Goal: Task Accomplishment & Management: Manage account settings

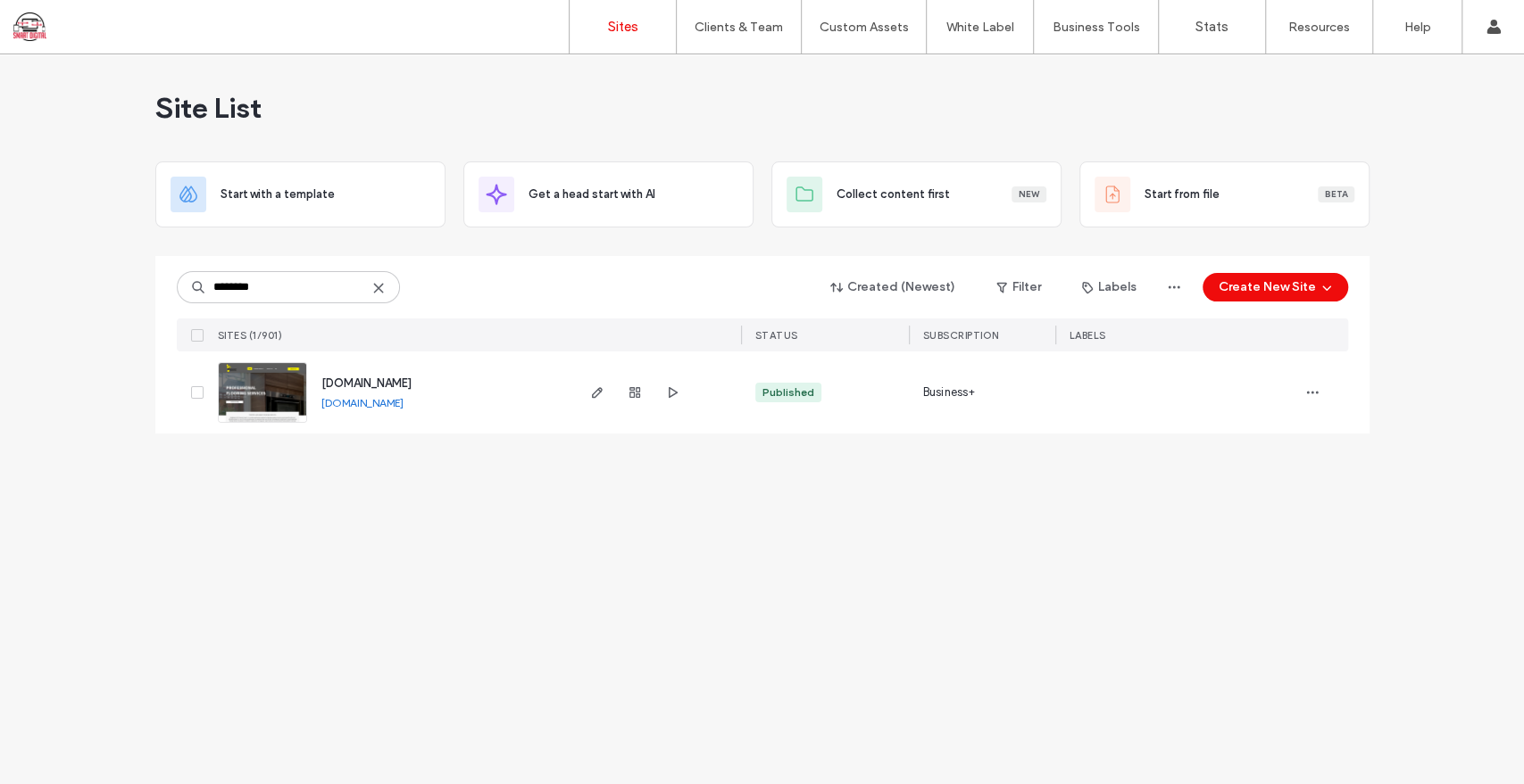
type input "********"
click at [382, 381] on span "[DOMAIN_NAME]" at bounding box center [366, 383] width 90 height 13
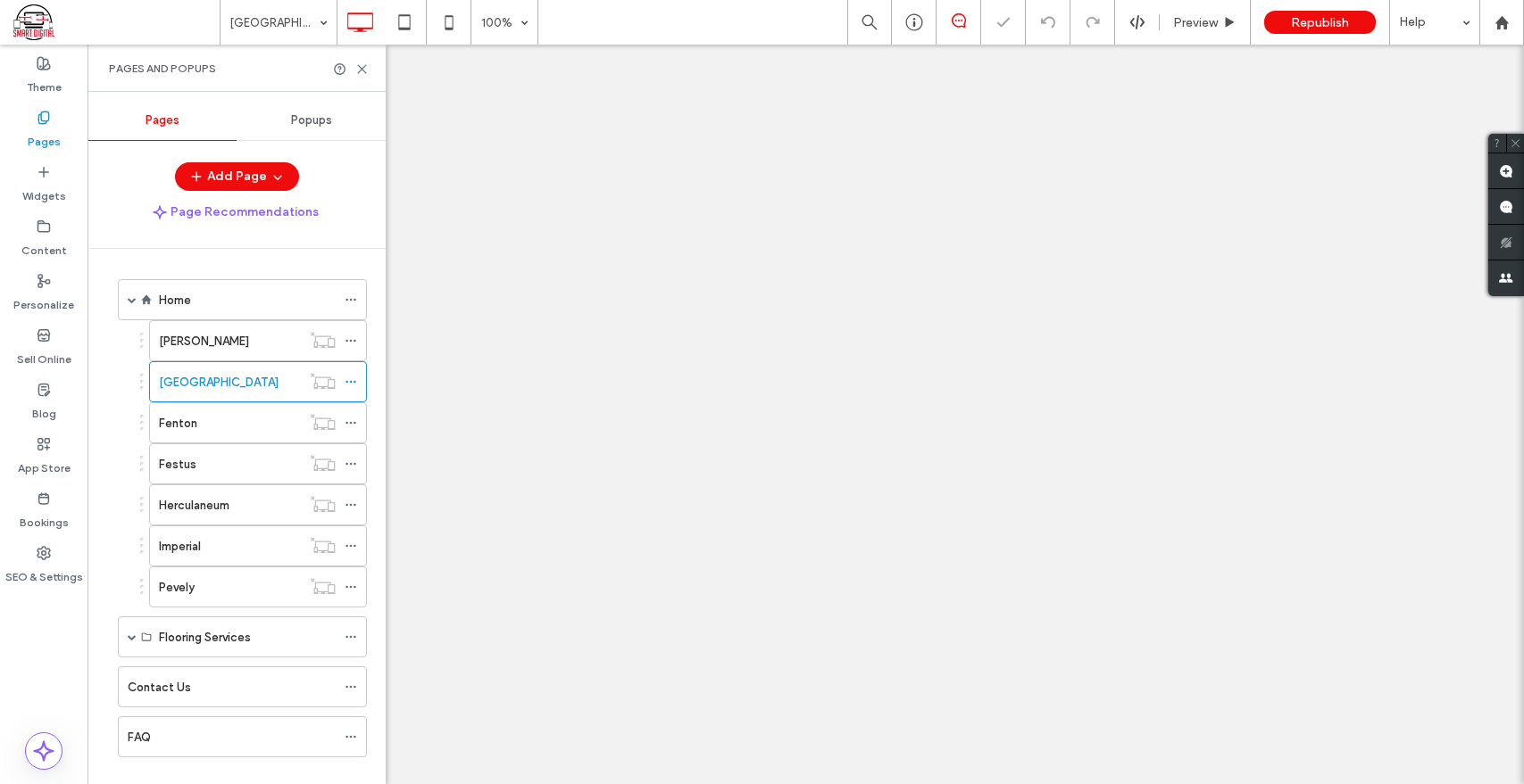
click at [204, 424] on div "Fenton" at bounding box center [230, 423] width 142 height 19
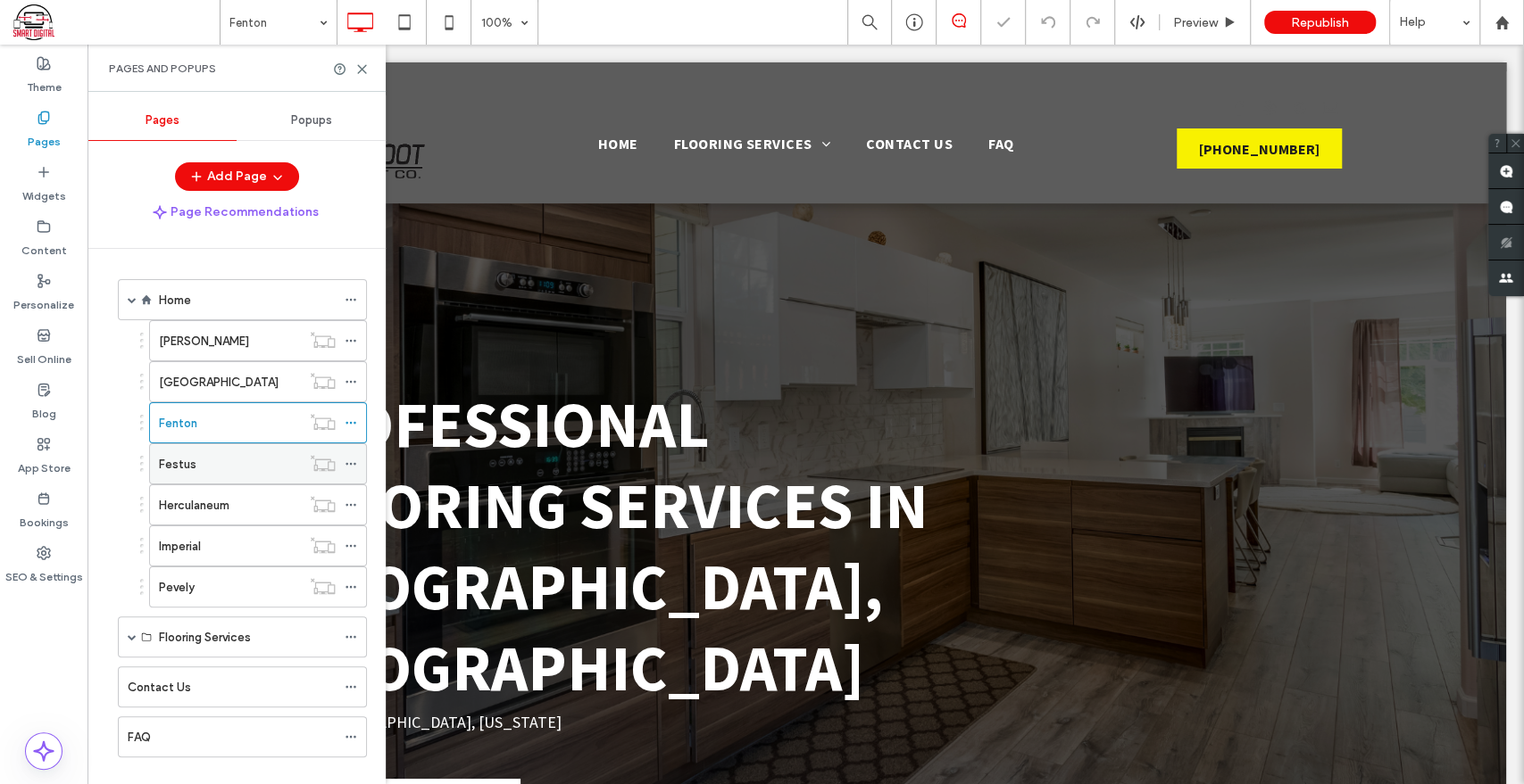
click at [196, 469] on div "Festus" at bounding box center [230, 465] width 142 height 19
click at [201, 504] on label "Herculaneum" at bounding box center [194, 505] width 70 height 31
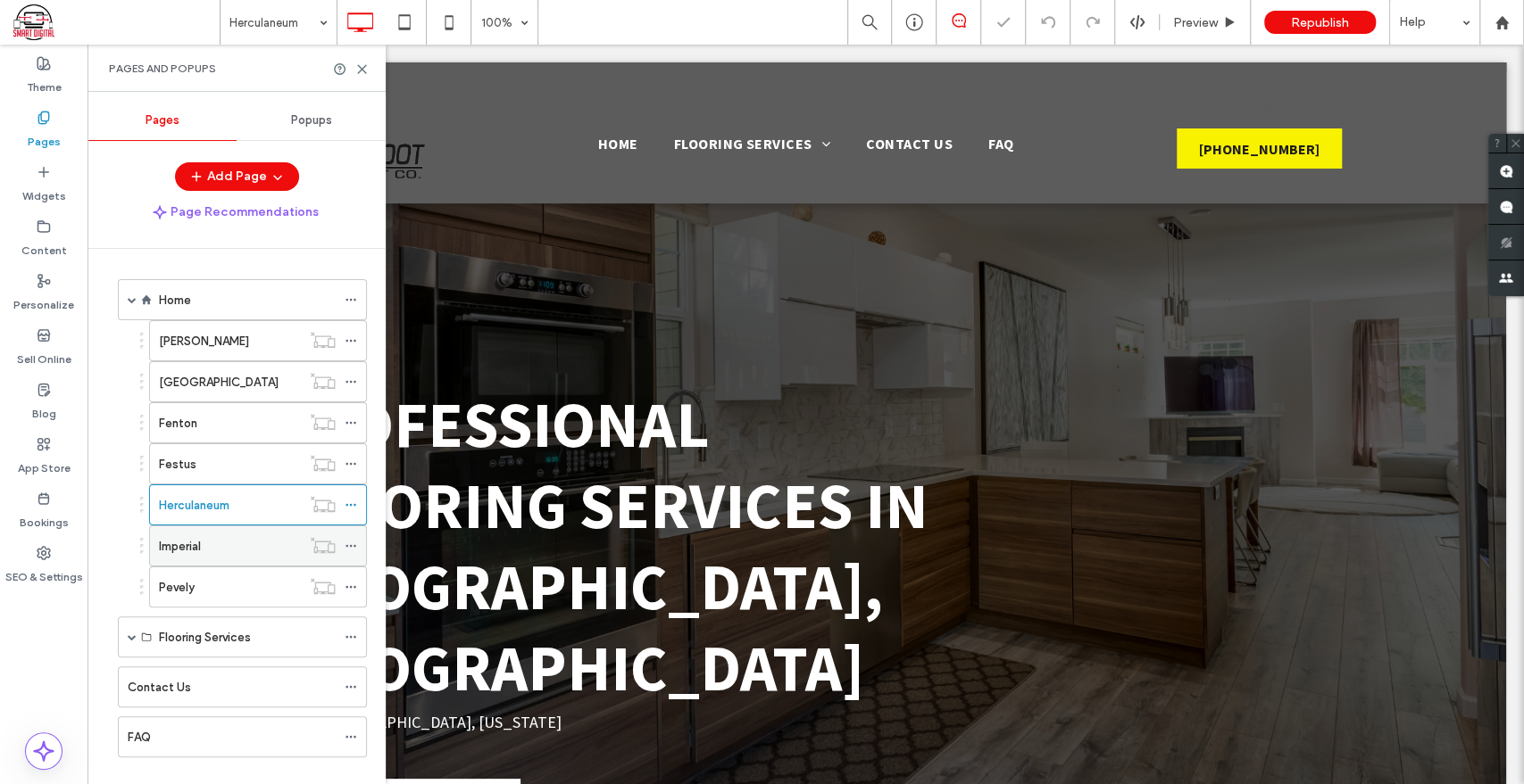
click at [201, 536] on label "Imperial" at bounding box center [180, 547] width 42 height 31
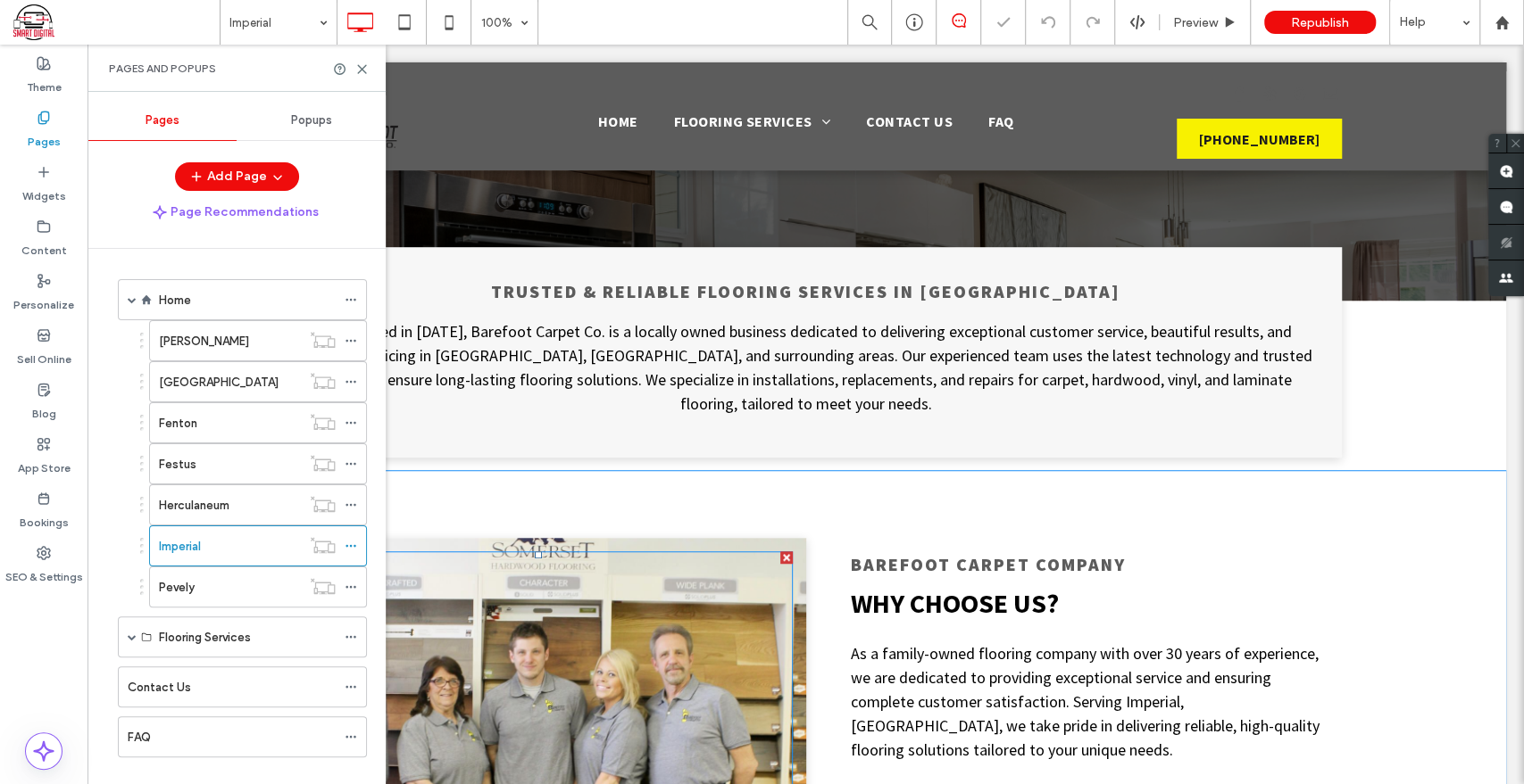
scroll to position [792, 0]
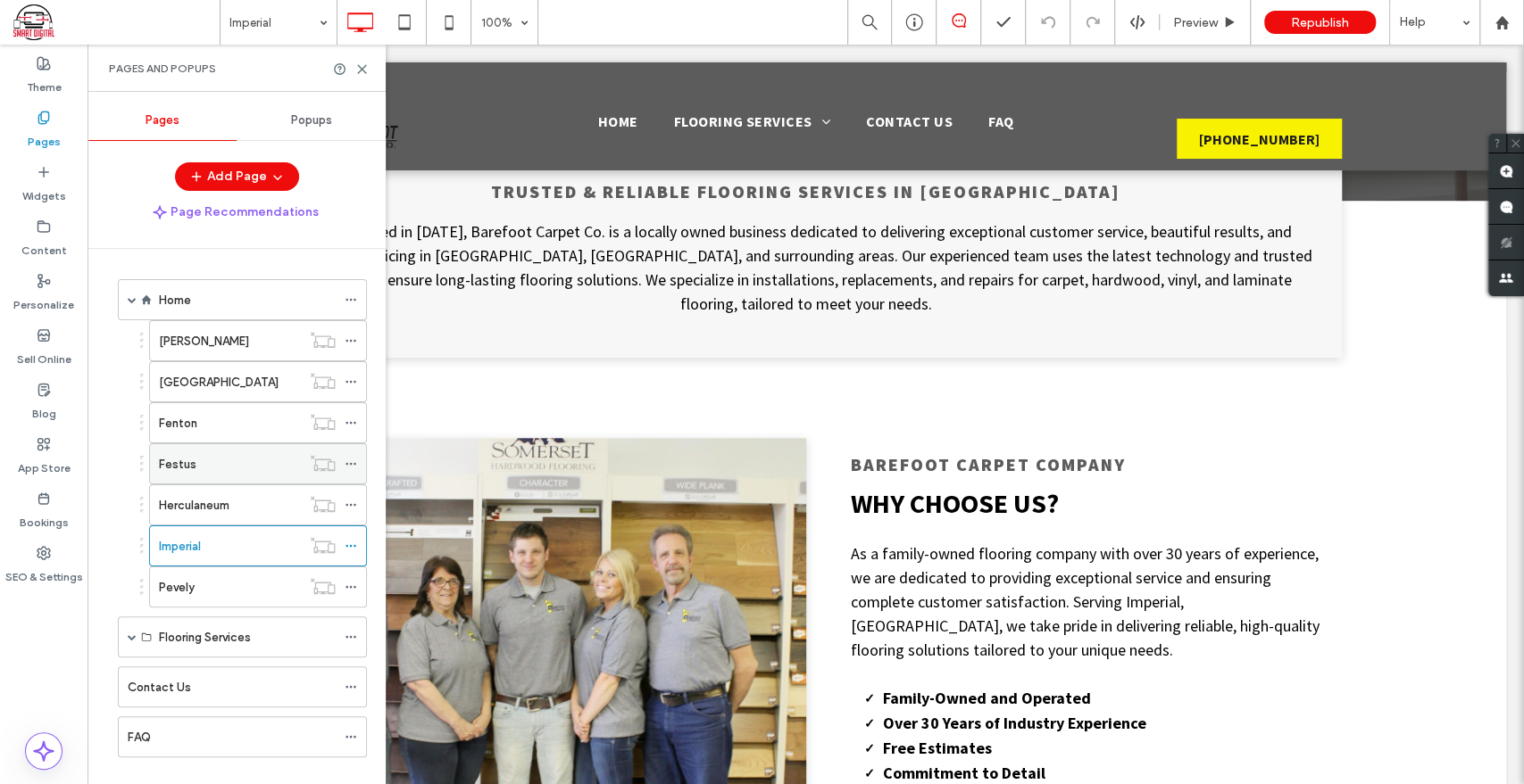
click at [234, 459] on div "Festus" at bounding box center [230, 465] width 142 height 19
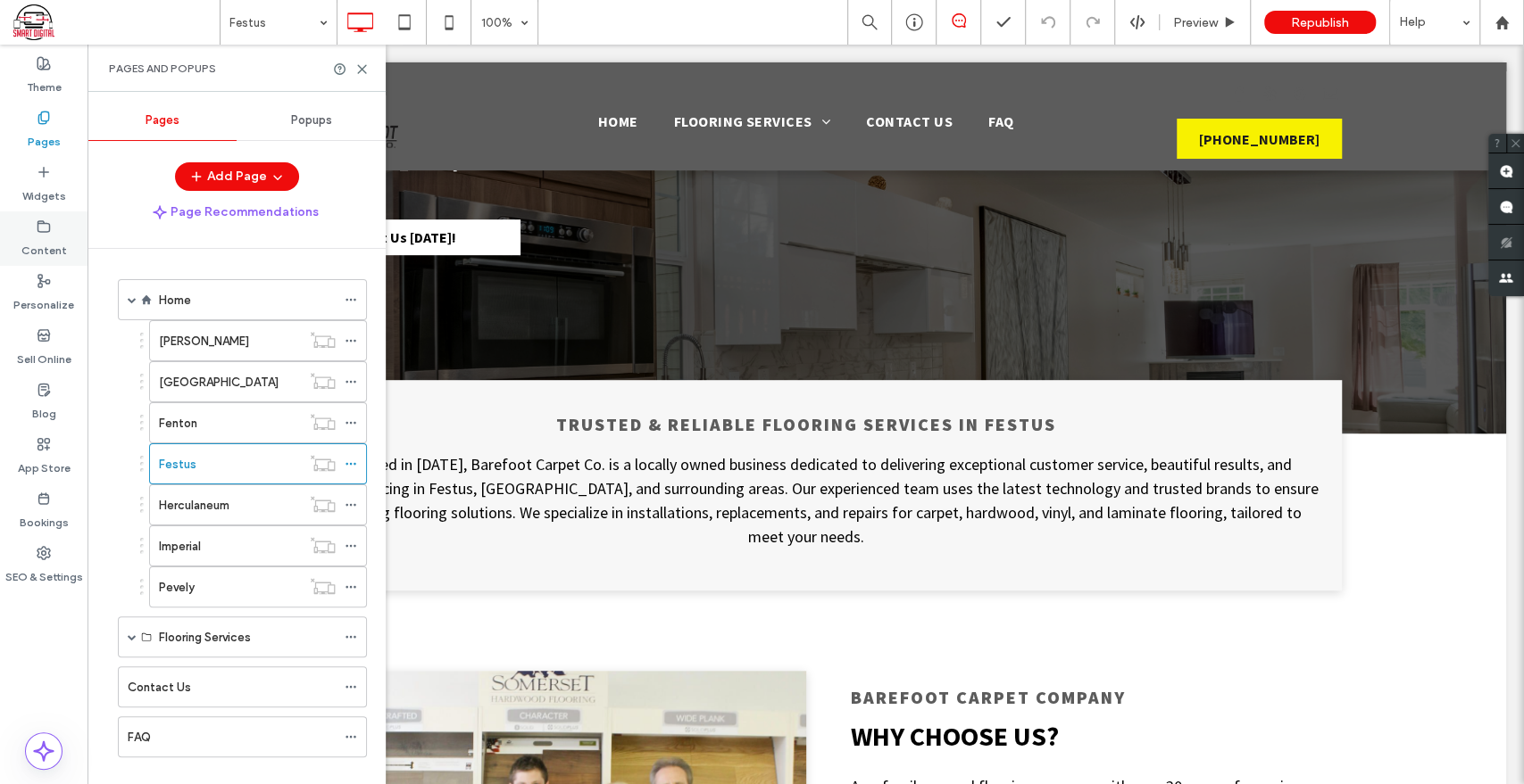
scroll to position [396, 0]
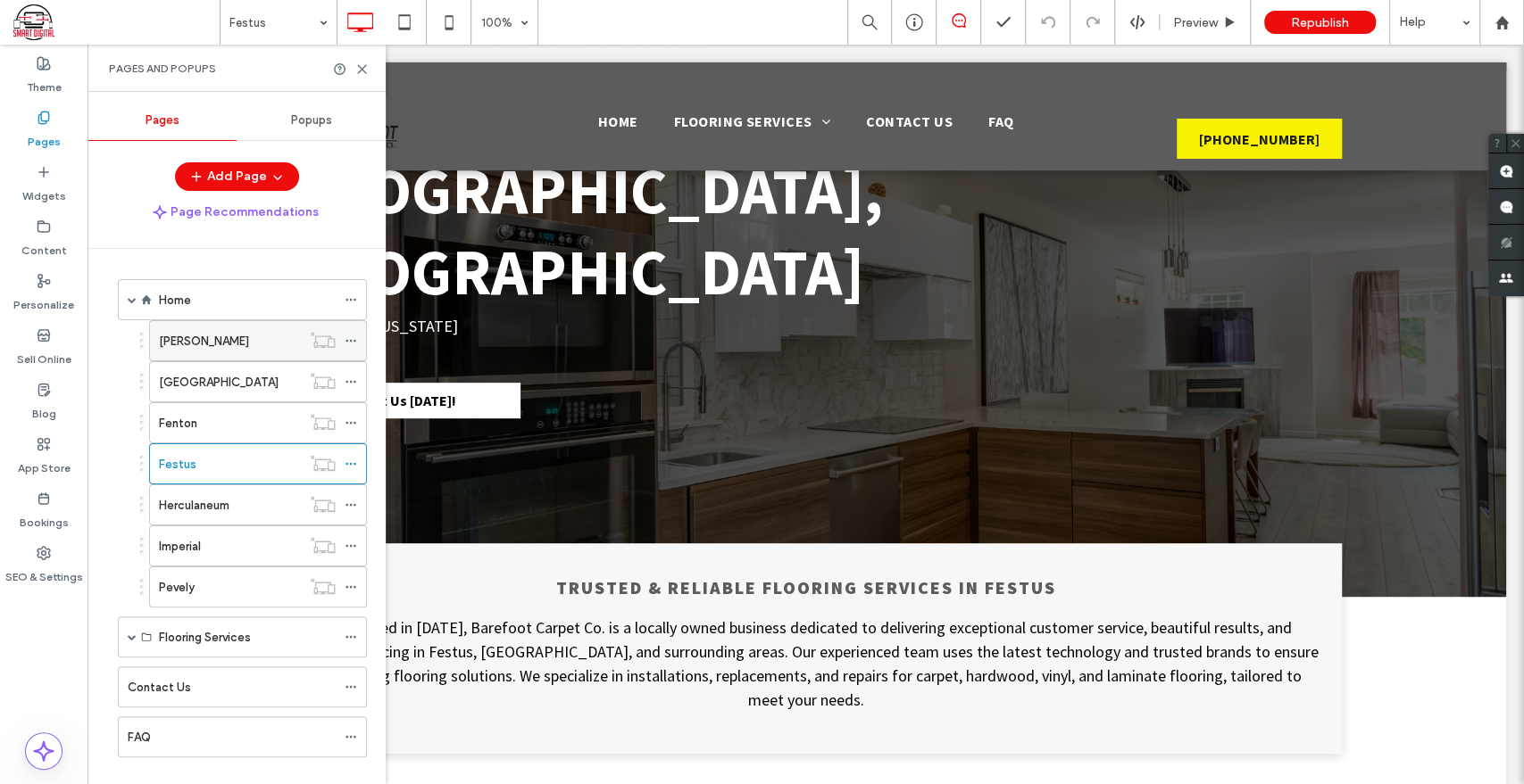
click at [360, 338] on div at bounding box center [355, 341] width 21 height 27
click at [353, 297] on icon at bounding box center [350, 299] width 12 height 12
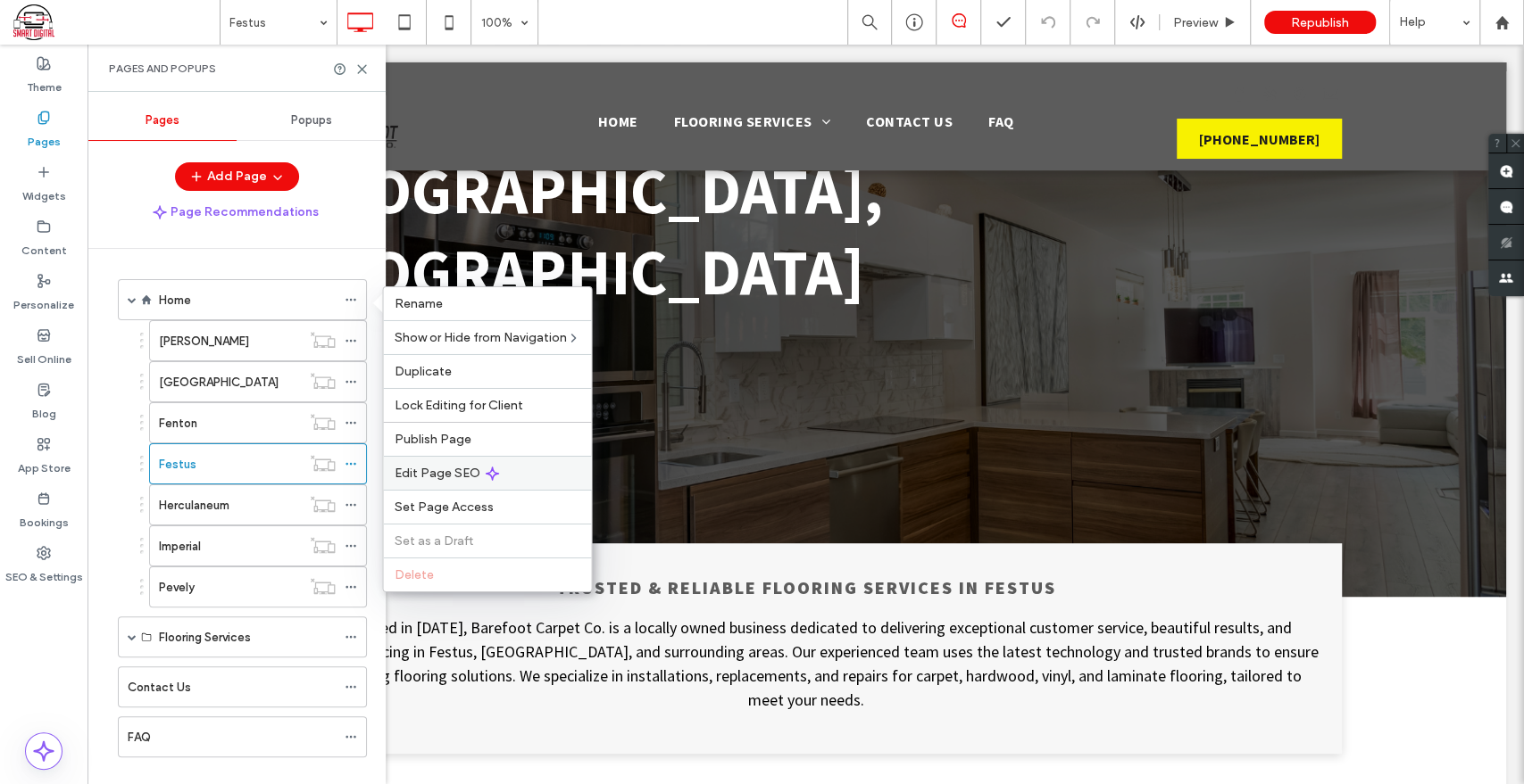
click at [443, 467] on span "Edit Page SEO" at bounding box center [436, 473] width 86 height 15
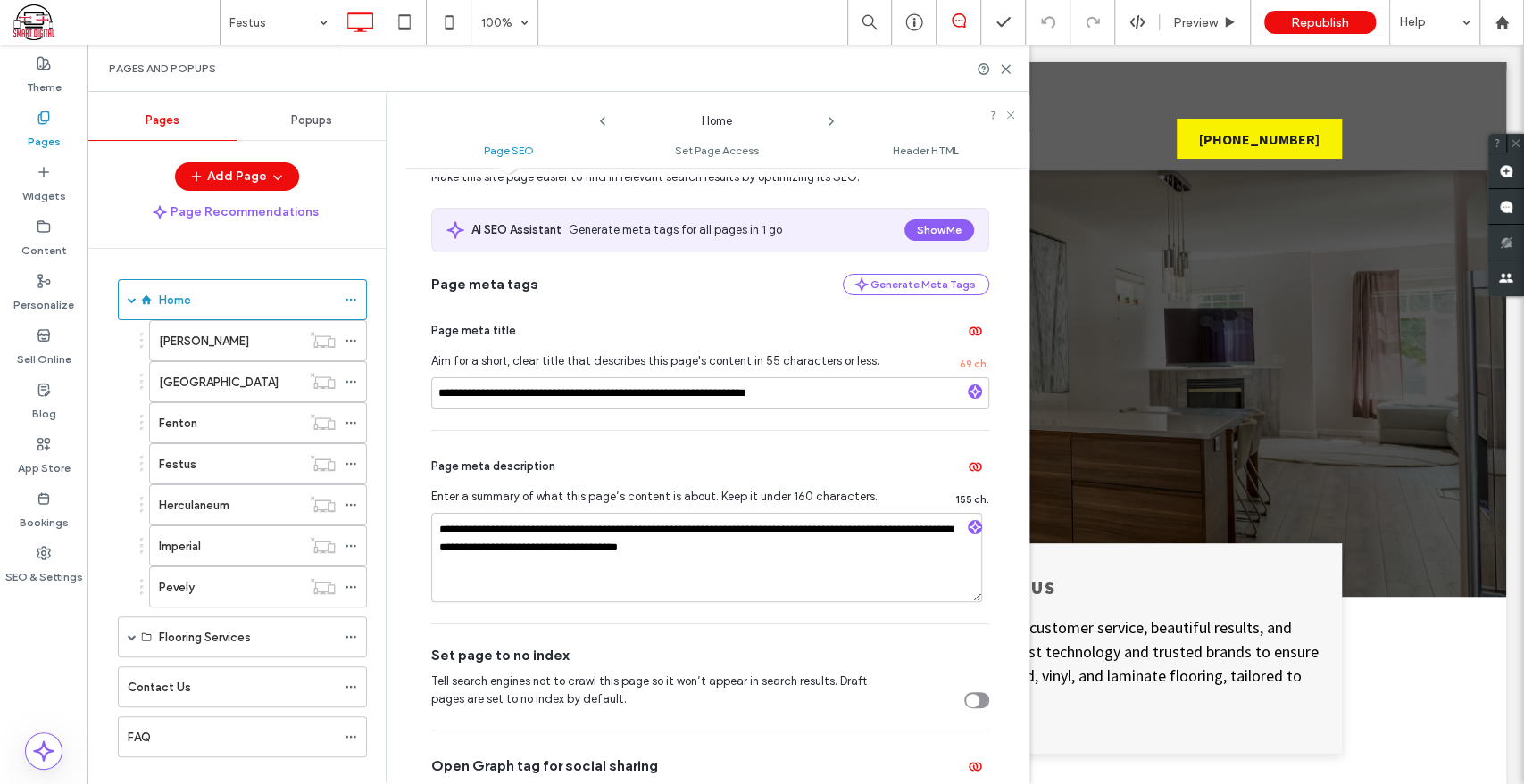
scroll to position [99, 0]
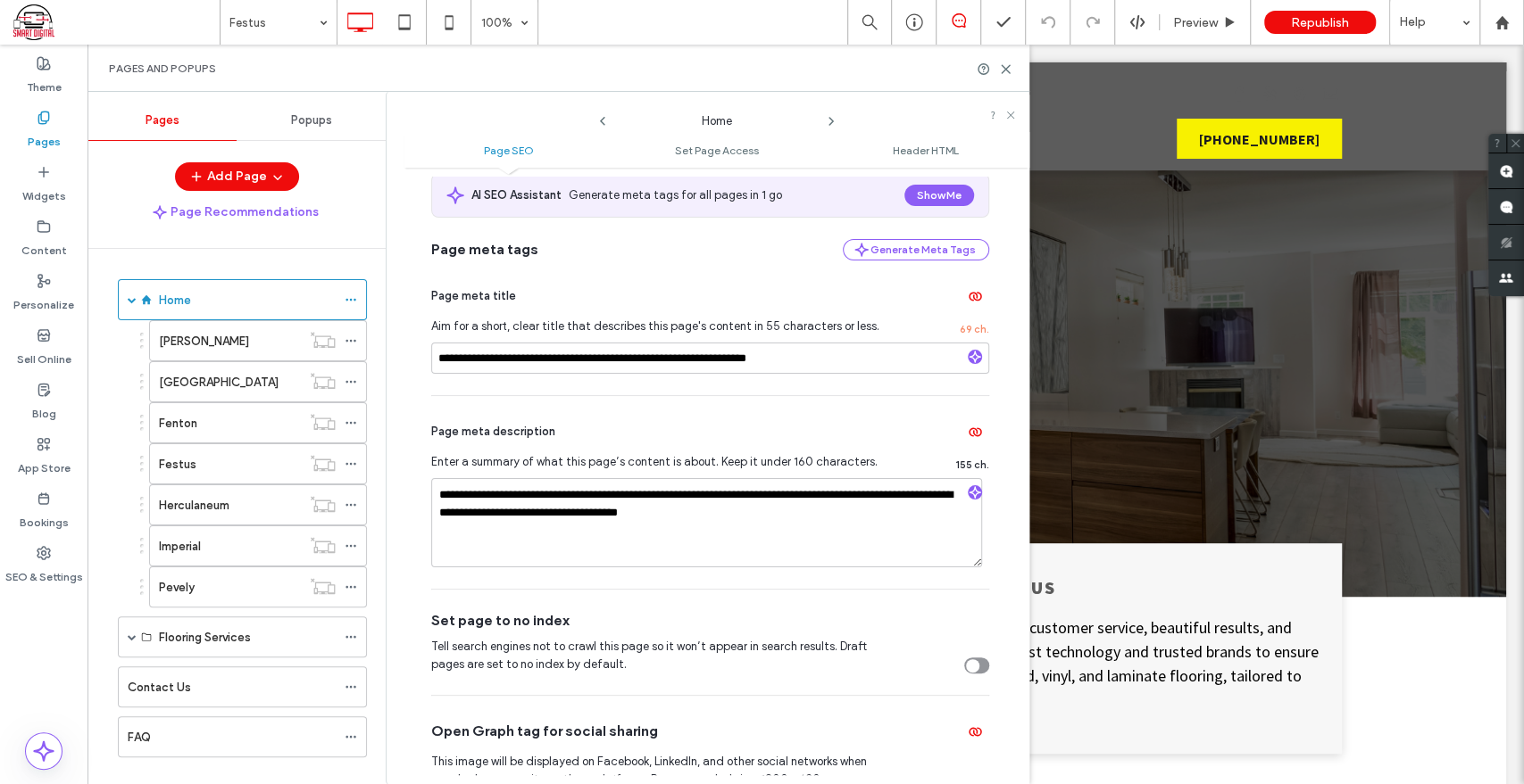
click at [833, 119] on icon at bounding box center [831, 120] width 14 height 14
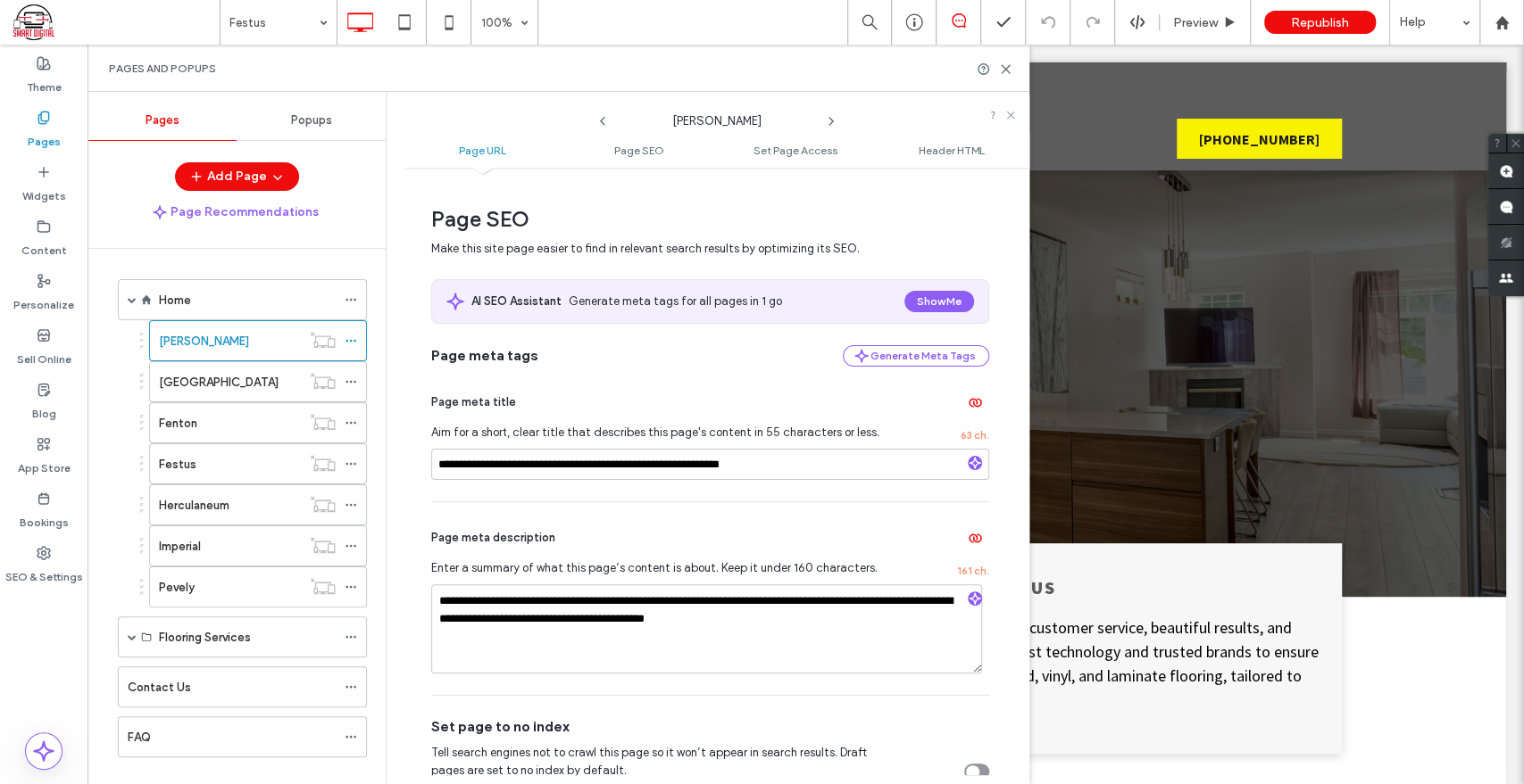
scroll to position [198, 0]
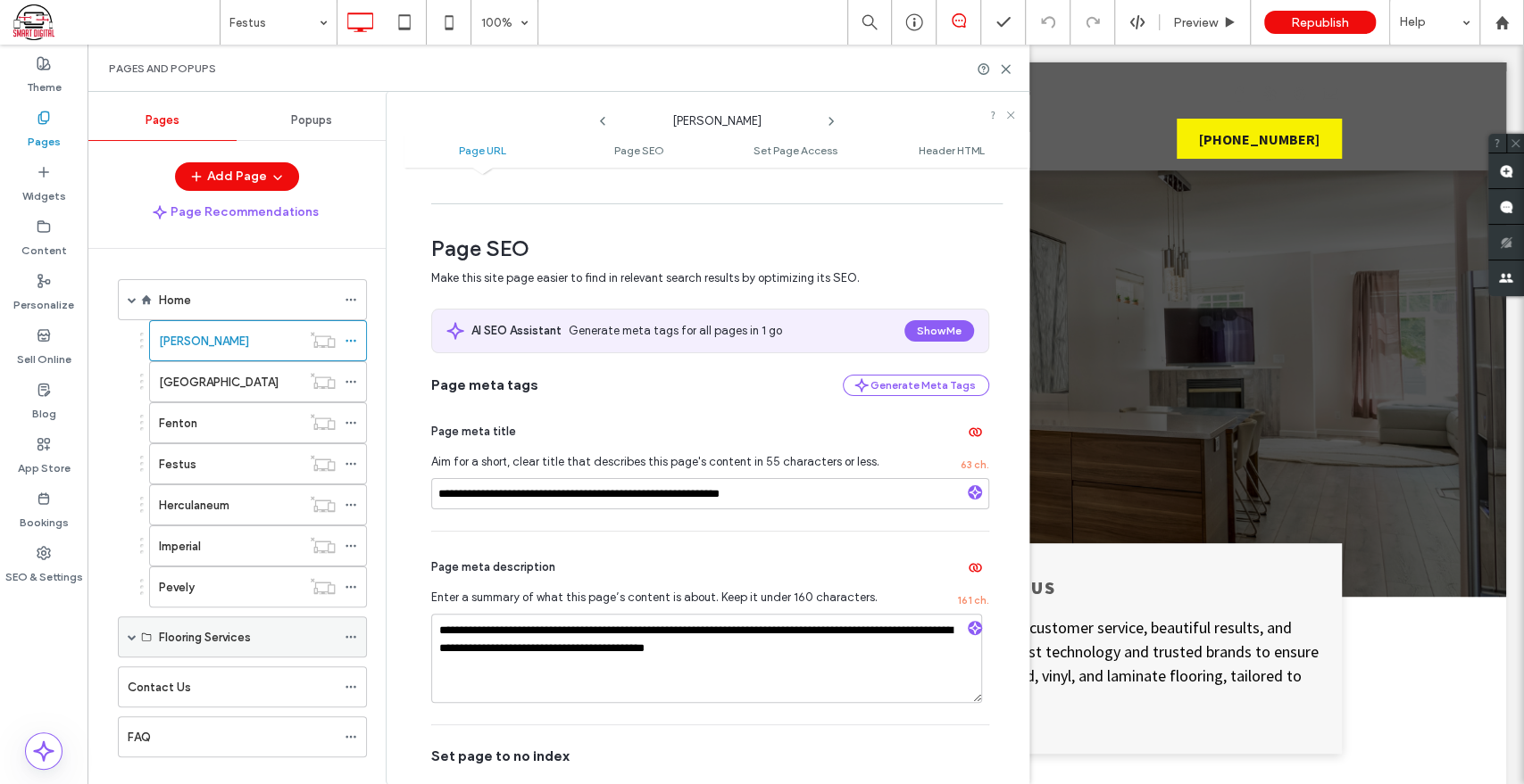
click at [350, 639] on icon at bounding box center [350, 637] width 12 height 12
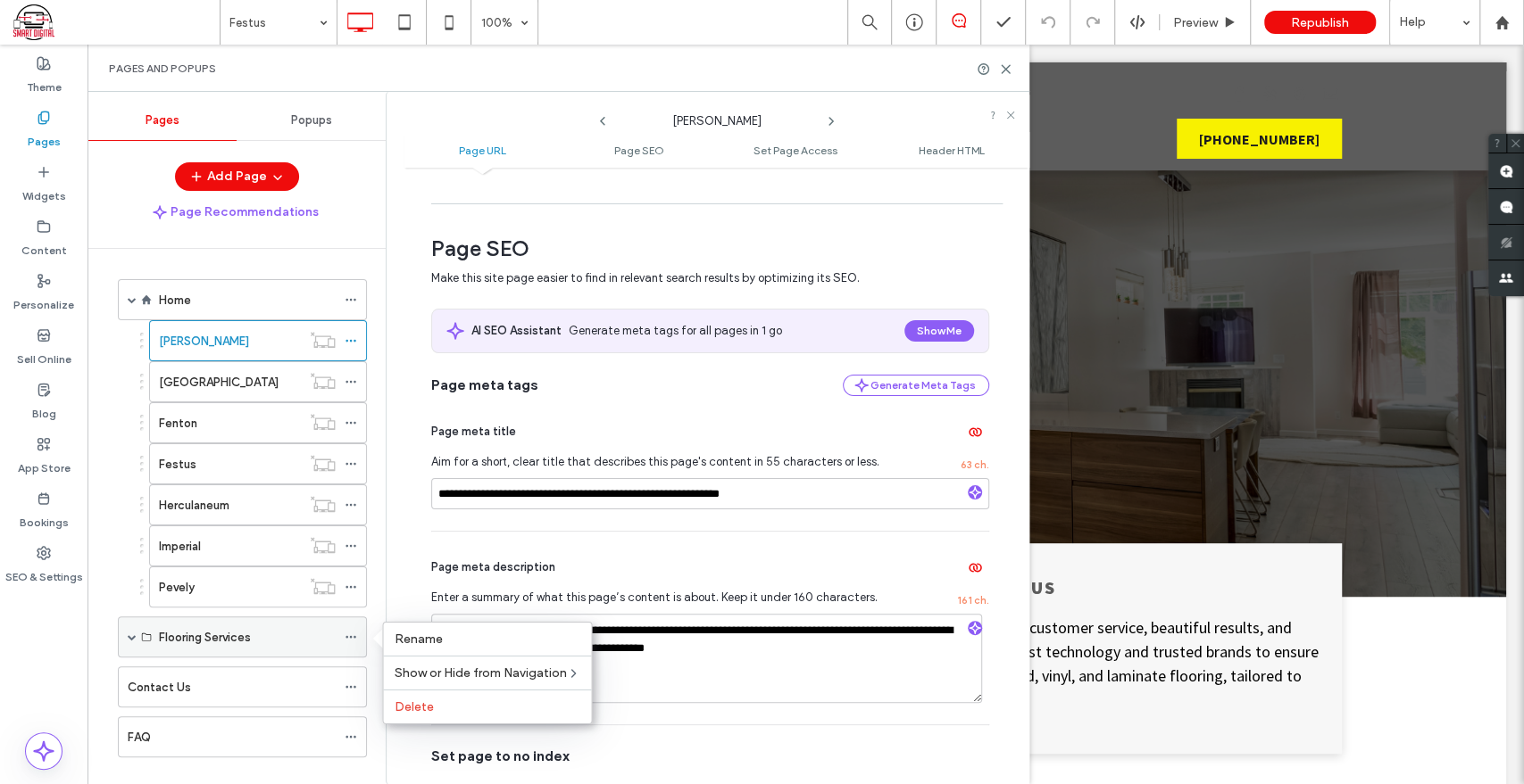
click at [131, 638] on span at bounding box center [132, 638] width 9 height 9
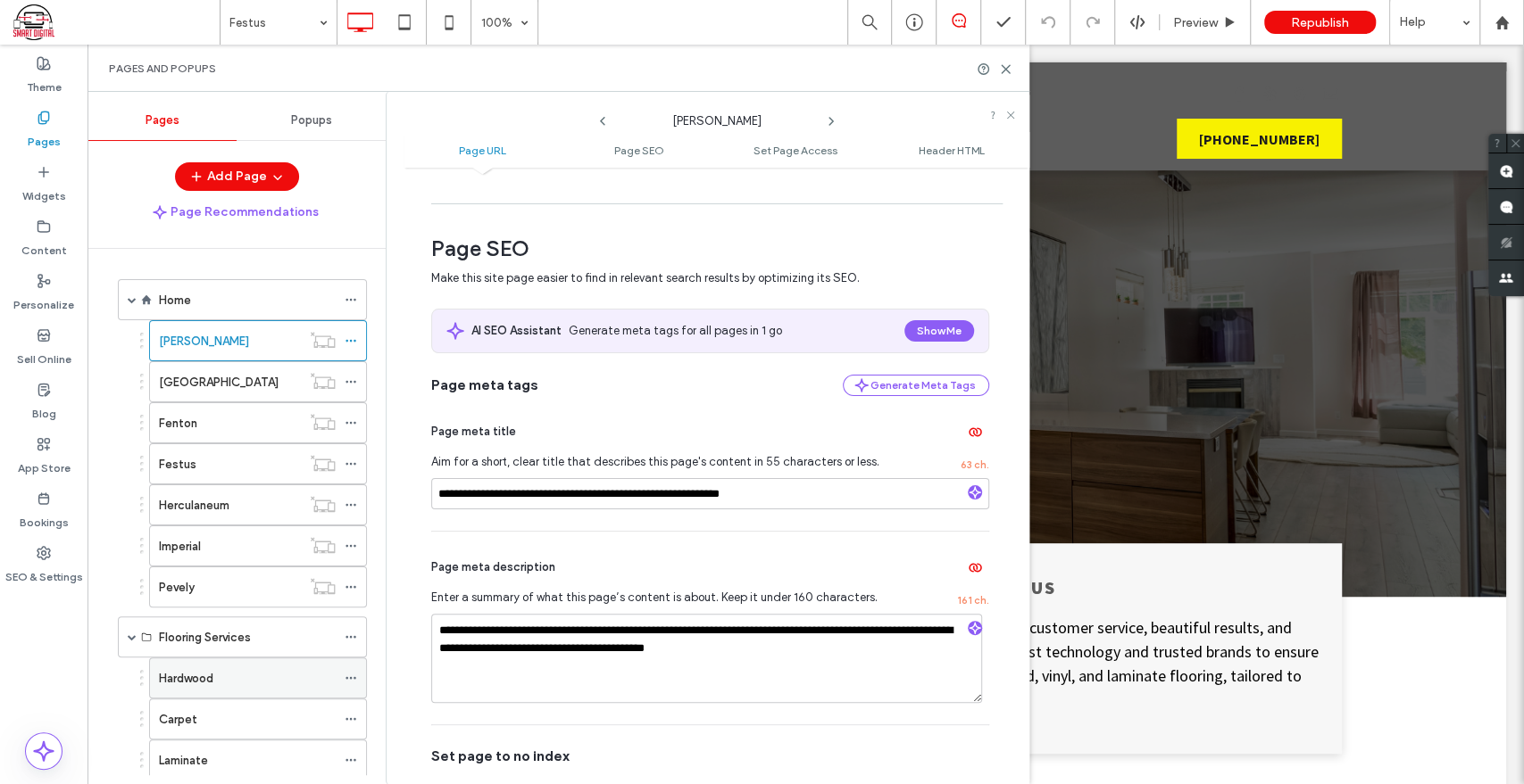
click at [350, 678] on use at bounding box center [350, 678] width 10 height 3
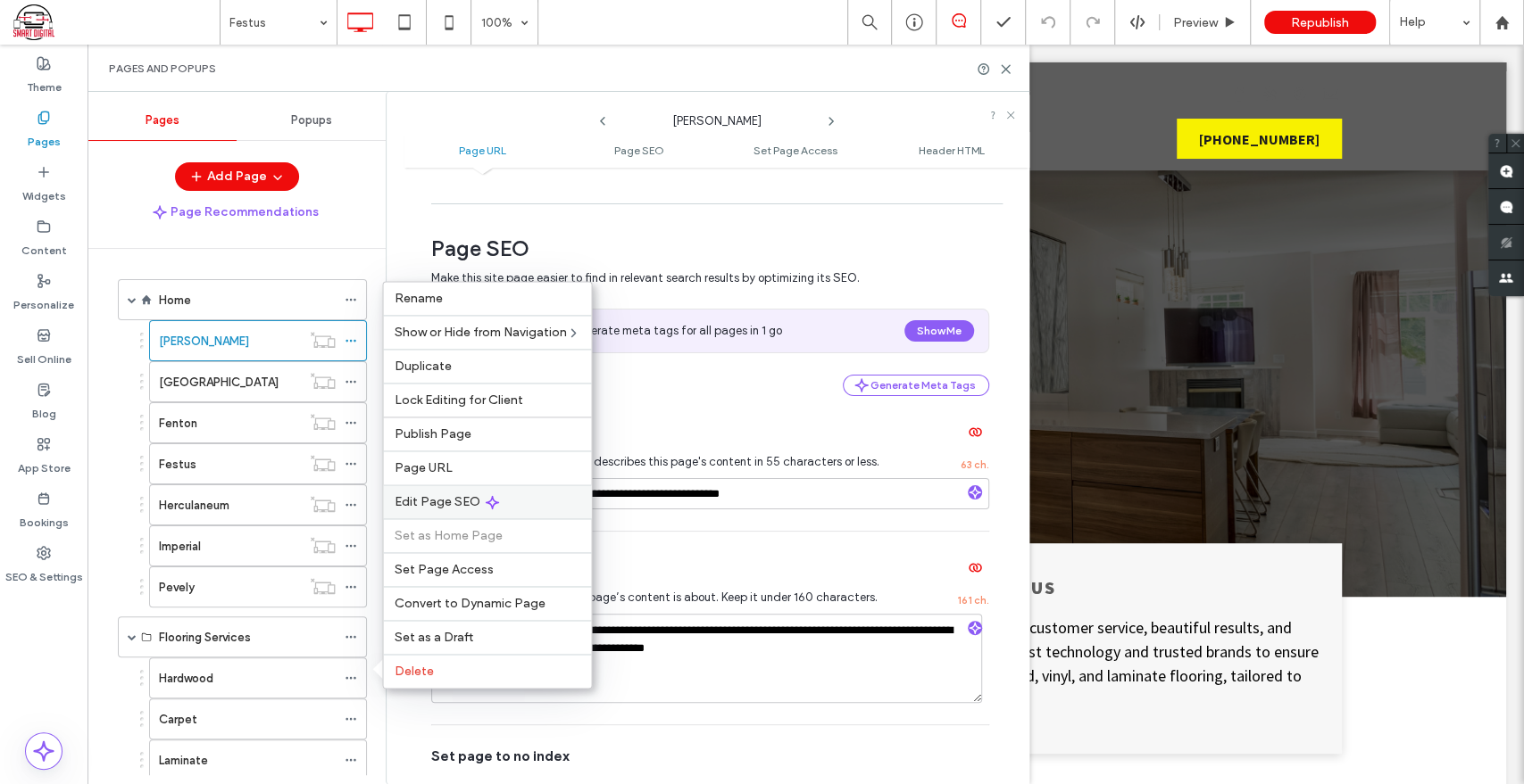
click at [461, 494] on div "Edit Page SEO" at bounding box center [487, 502] width 208 height 34
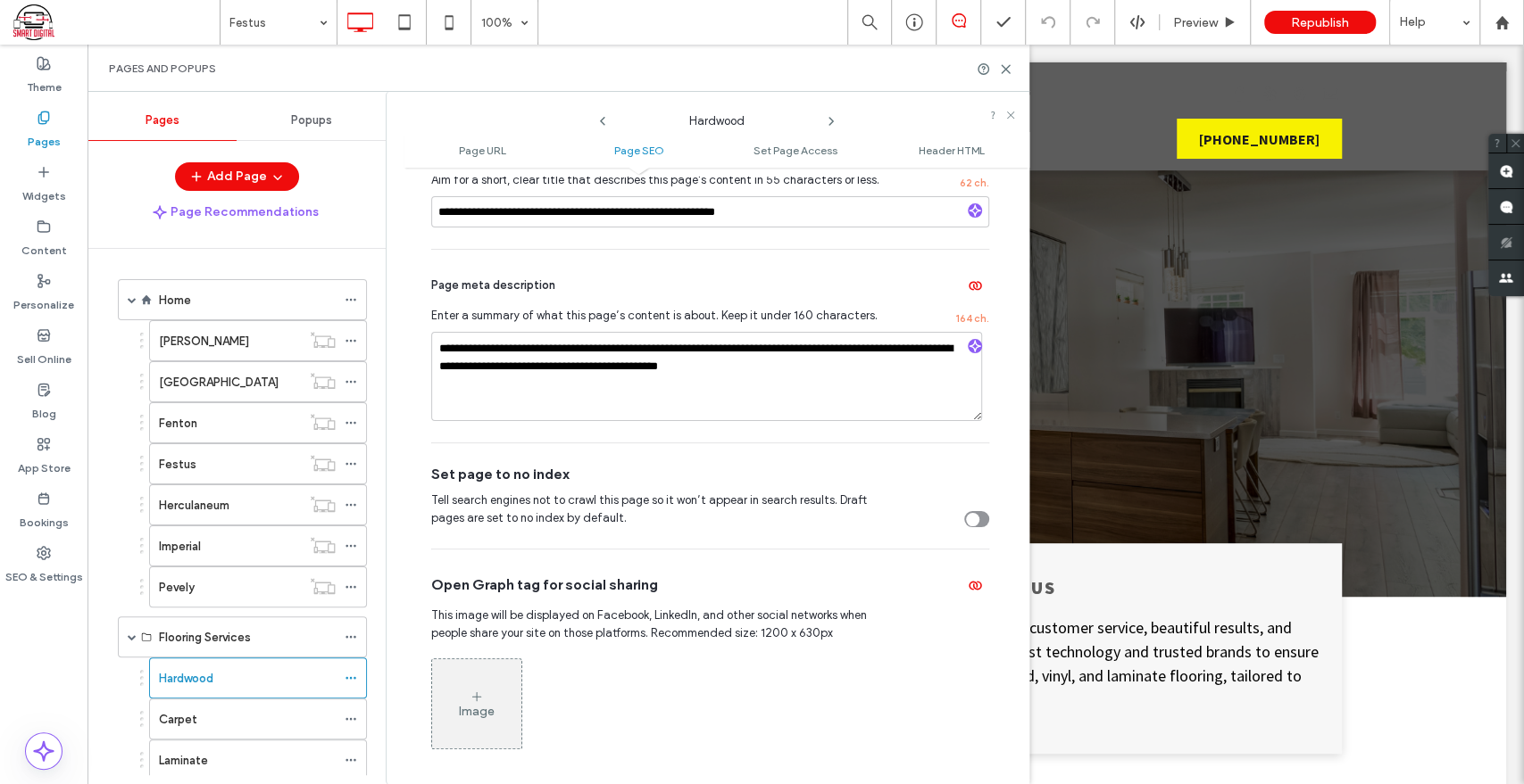
scroll to position [594, 0]
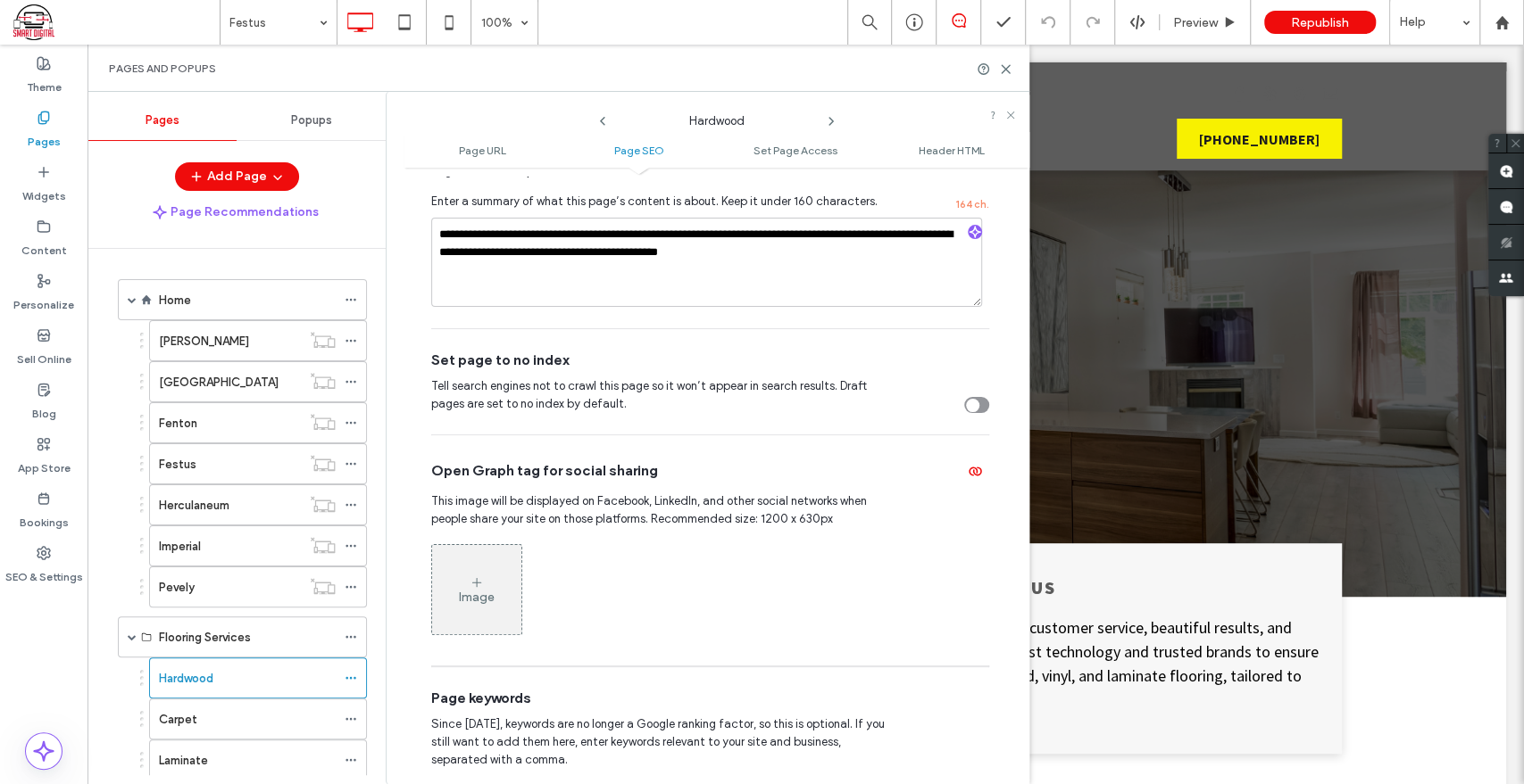
click at [833, 120] on use at bounding box center [831, 121] width 4 height 7
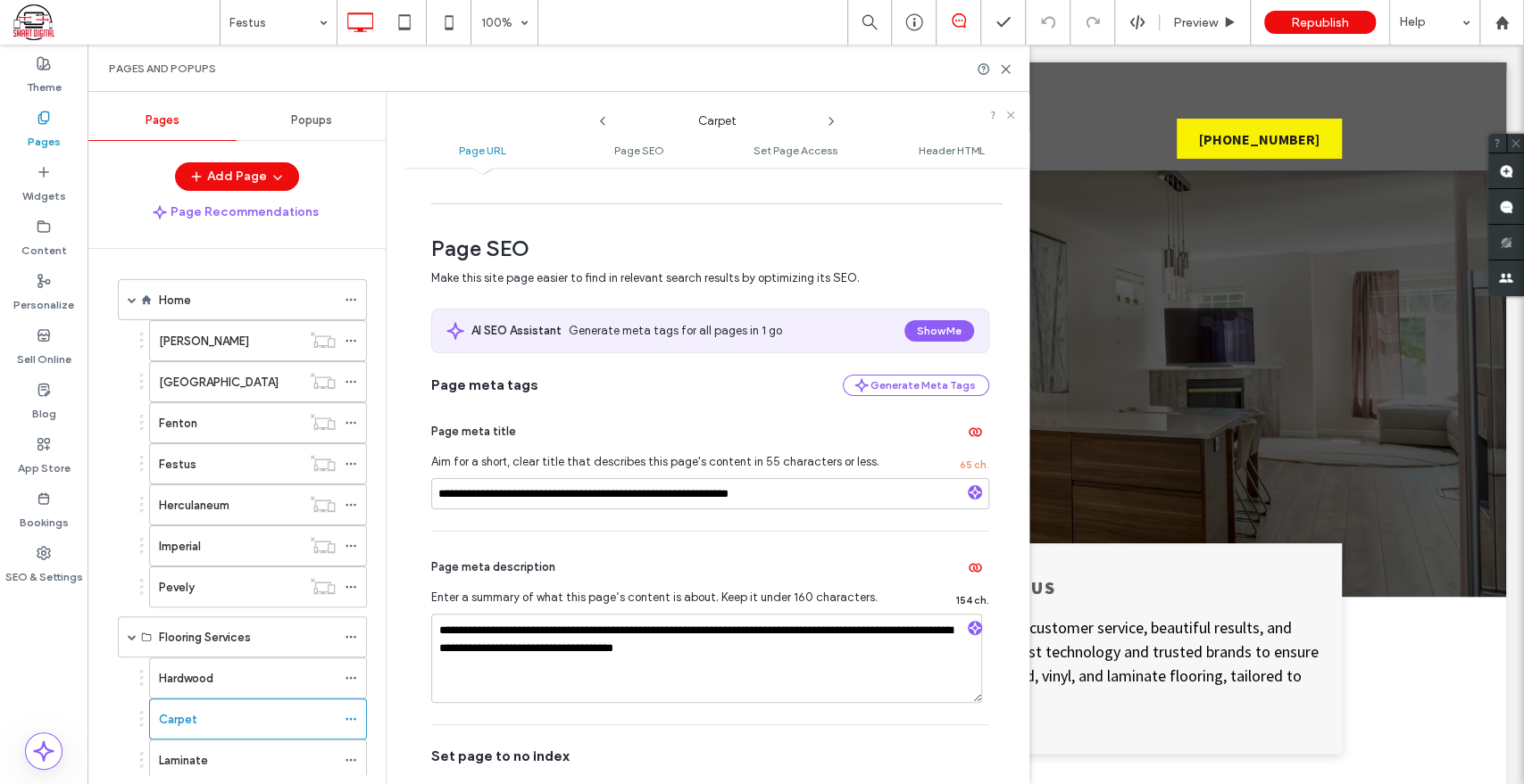
scroll to position [297, 0]
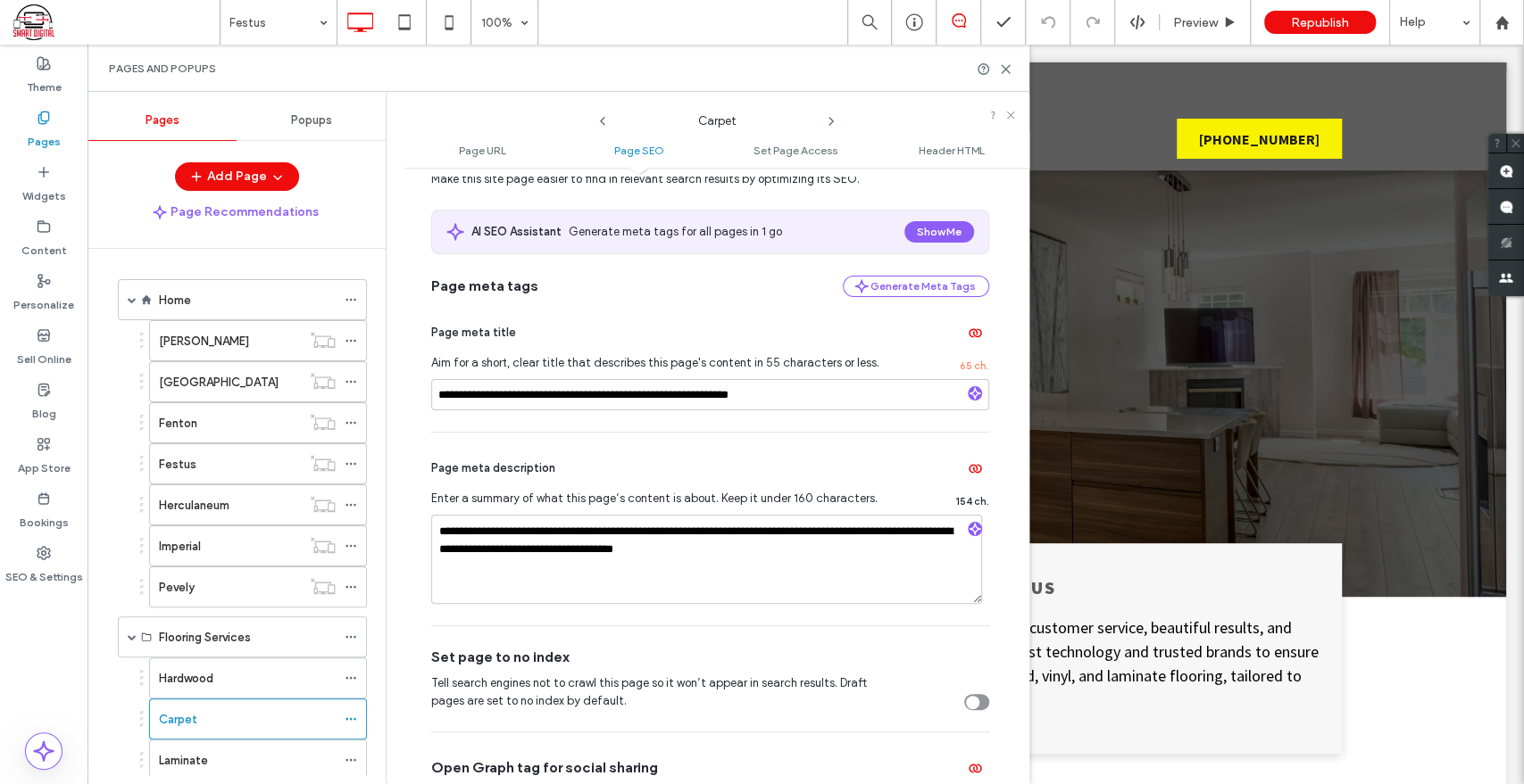
click at [603, 121] on icon at bounding box center [602, 120] width 14 height 14
click at [829, 120] on icon at bounding box center [831, 120] width 14 height 14
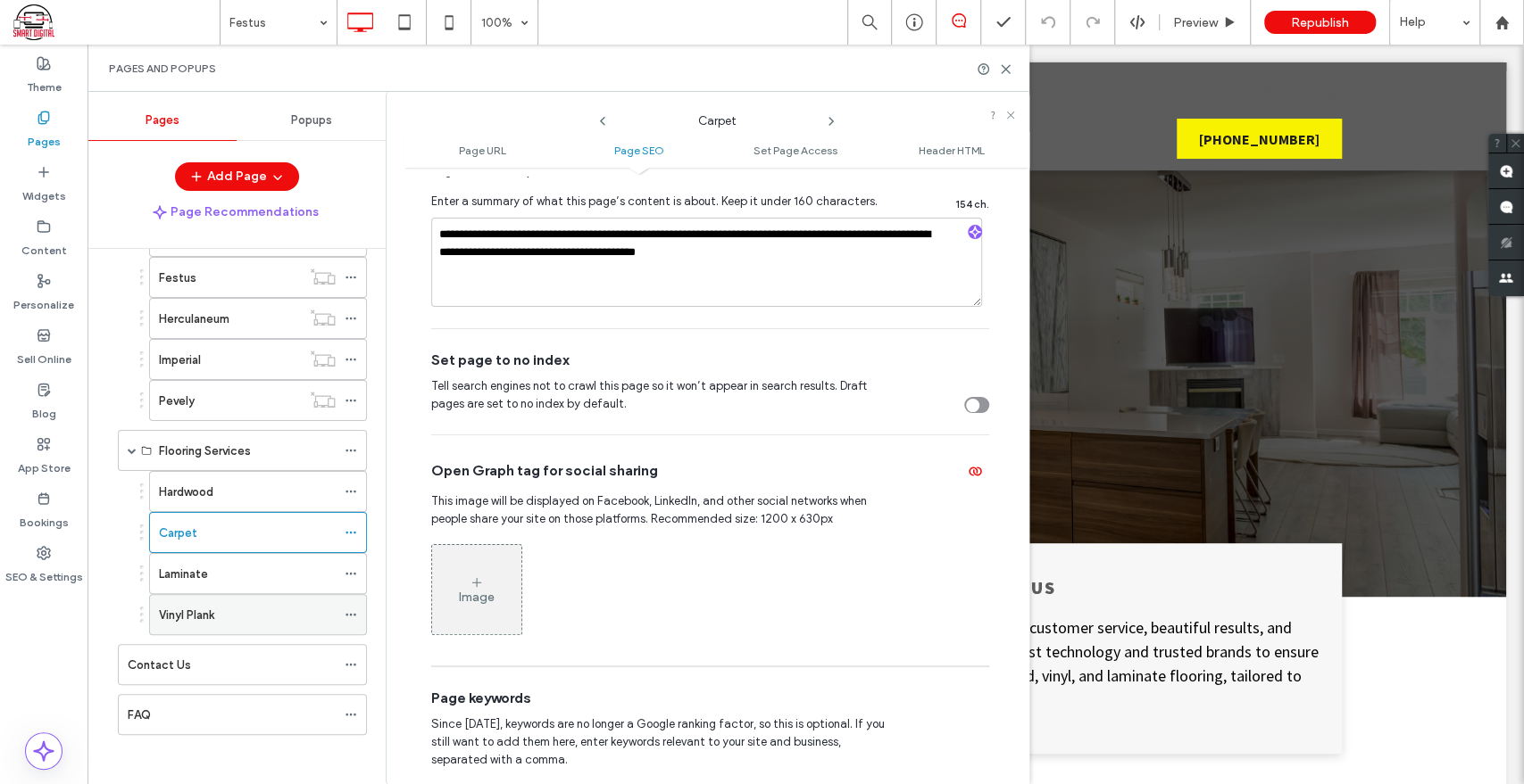
scroll to position [0, 0]
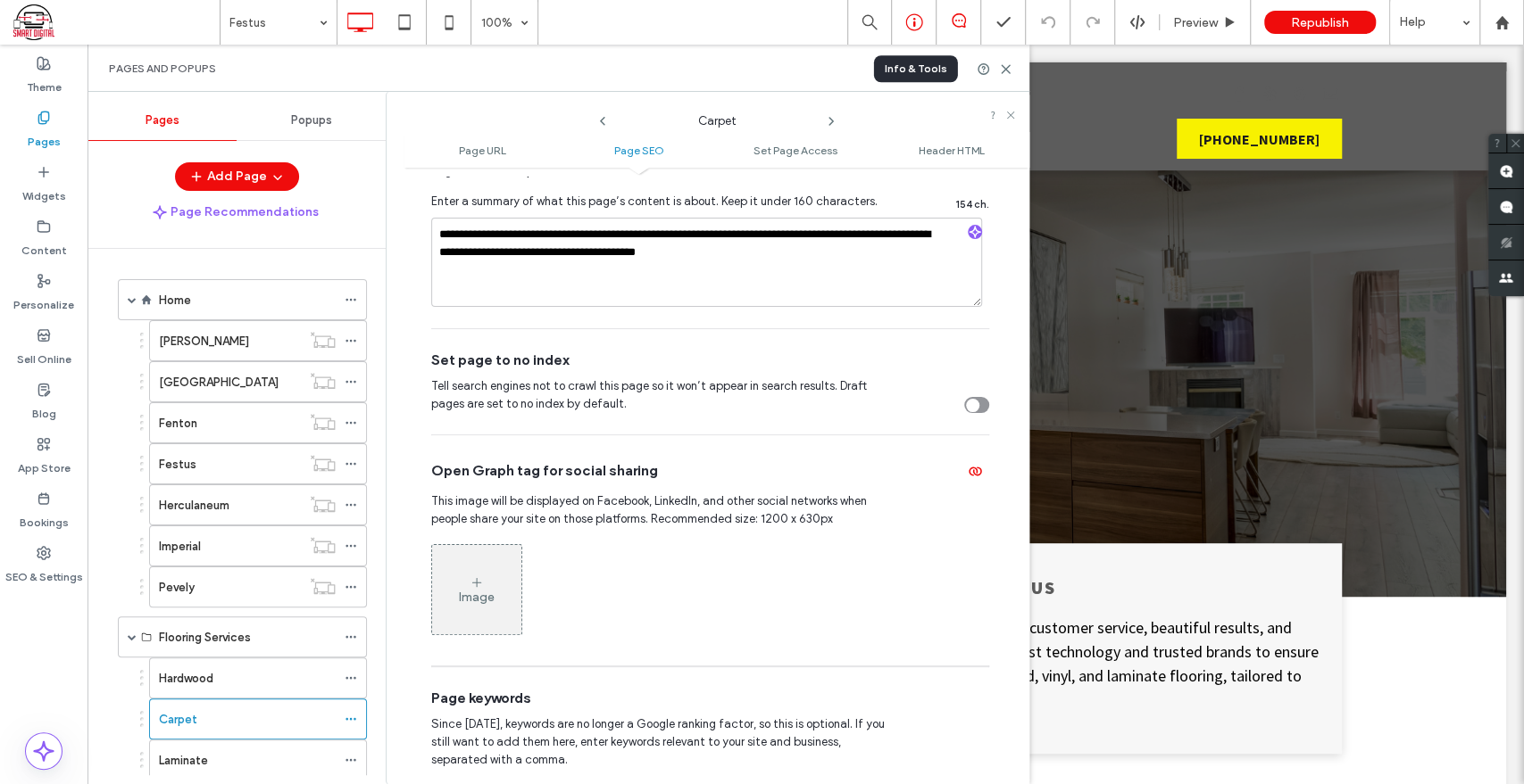
click at [908, 26] on icon at bounding box center [914, 21] width 18 height 18
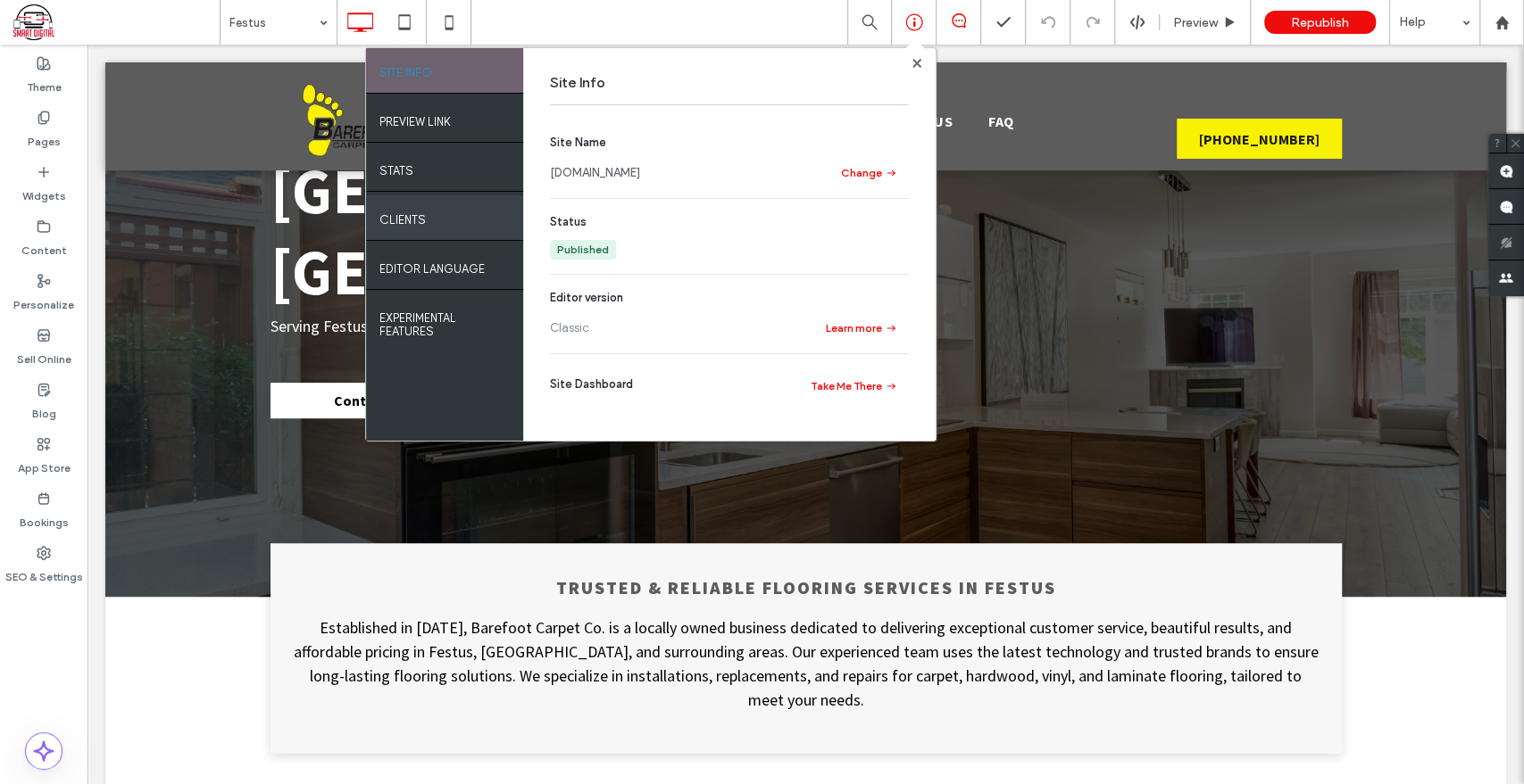
click at [434, 215] on div "Clients" at bounding box center [444, 218] width 157 height 44
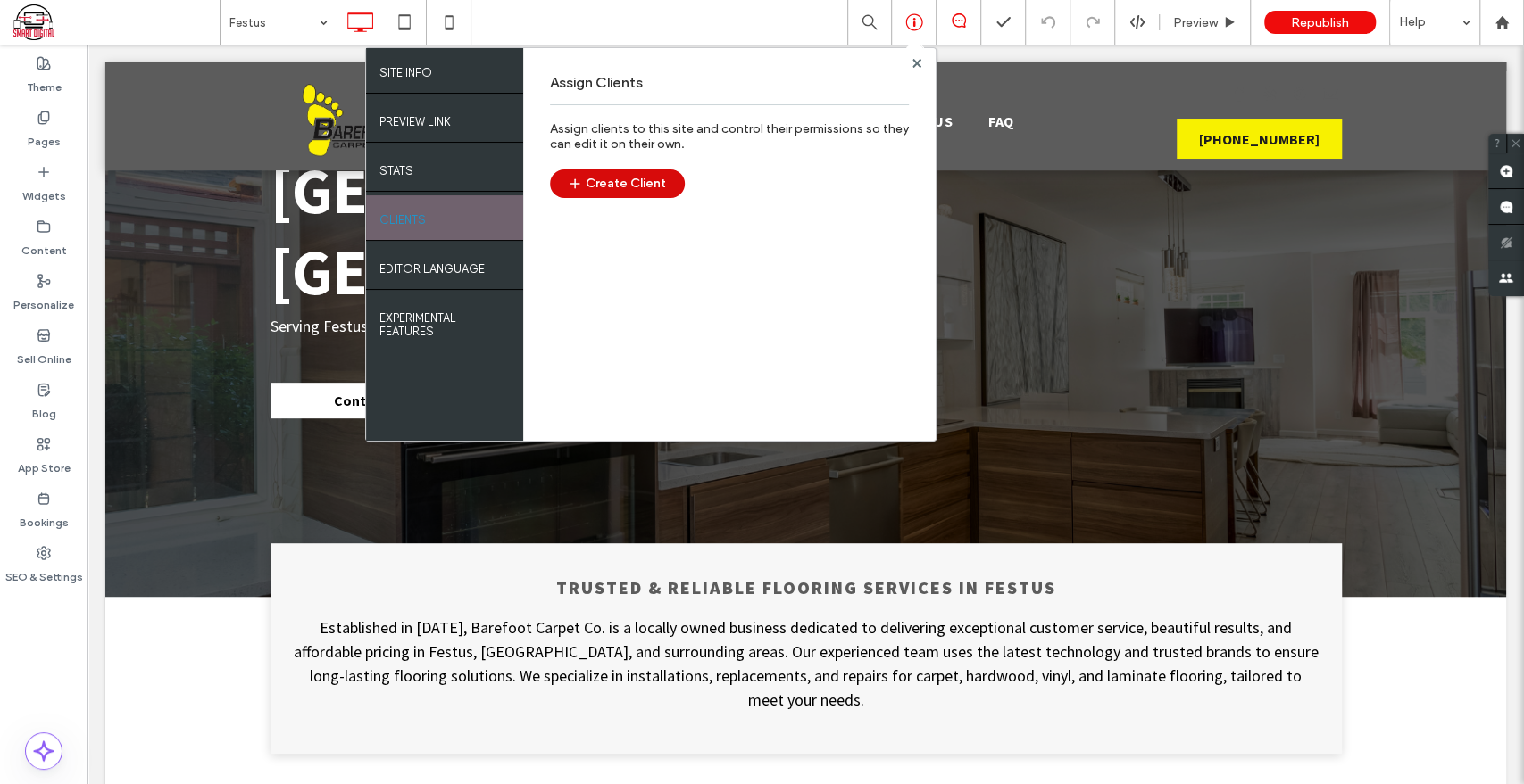
click at [642, 186] on button "Create Client" at bounding box center [618, 183] width 135 height 29
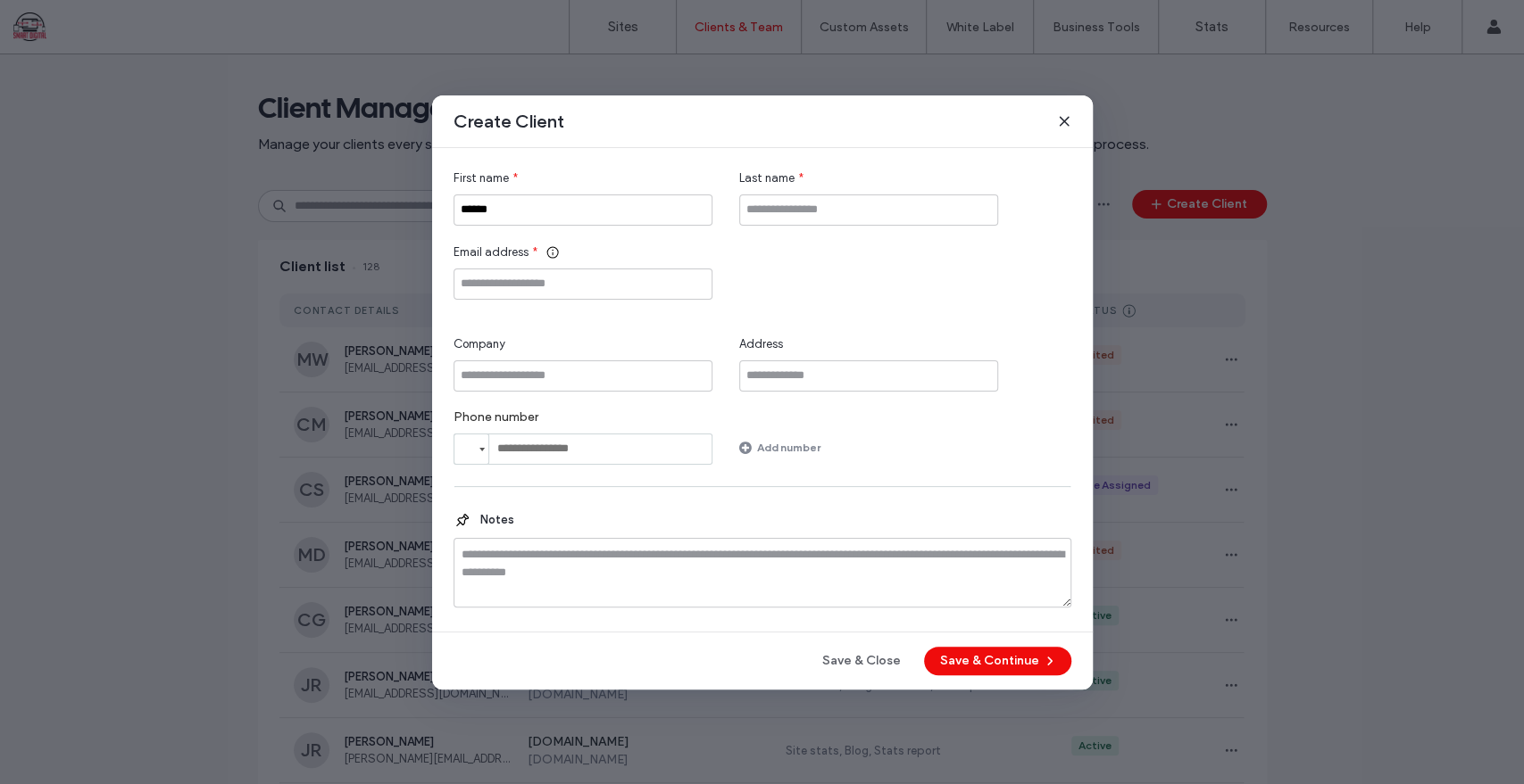
type input "******"
click at [806, 205] on input "*" at bounding box center [868, 210] width 259 height 31
type input "*****"
paste input "**********"
type input "**********"
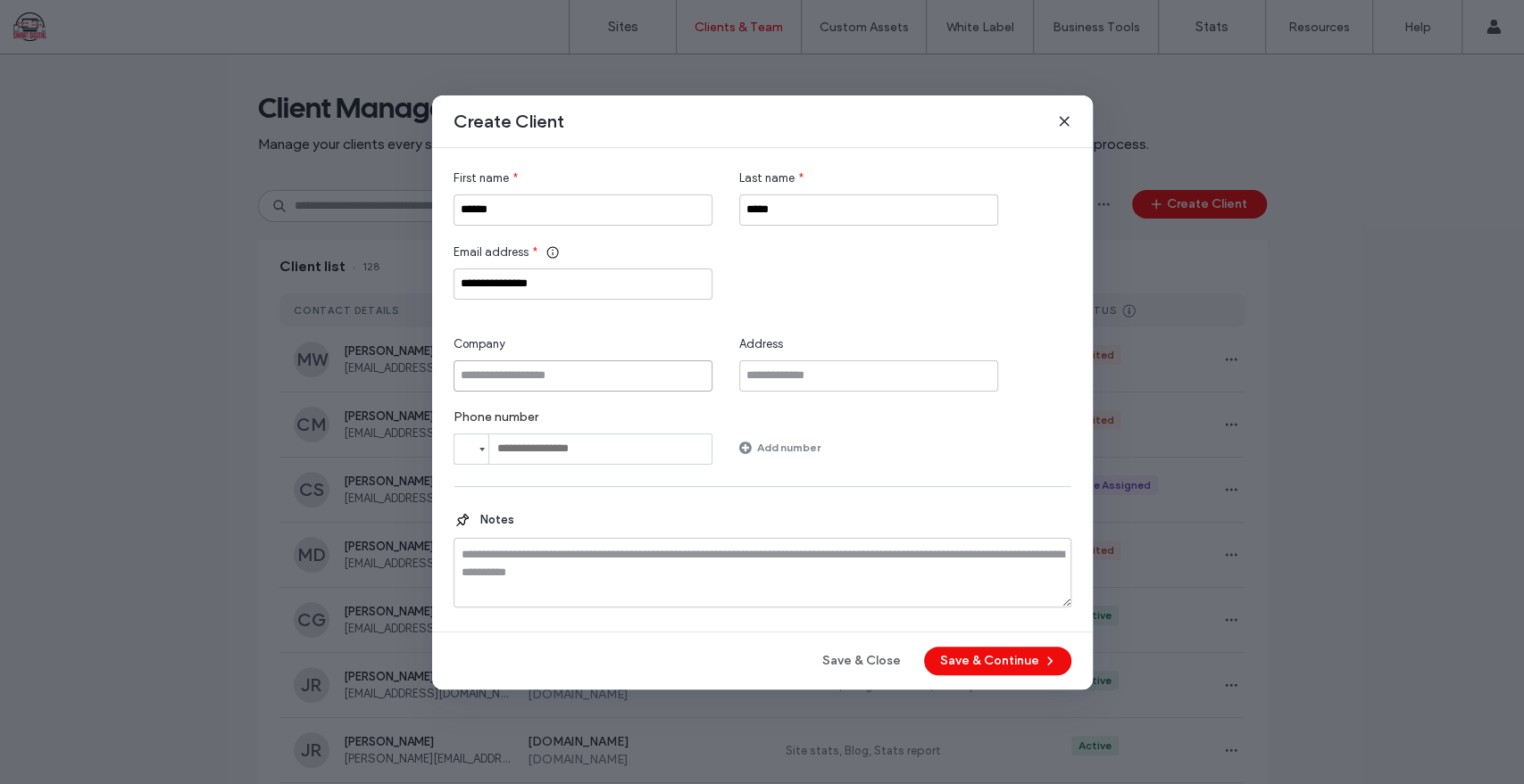
click at [662, 389] on input "Company" at bounding box center [583, 377] width 259 height 31
type input "**********"
click at [853, 368] on input "Address" at bounding box center [868, 377] width 259 height 31
click at [596, 460] on input "tel" at bounding box center [583, 450] width 259 height 31
click at [996, 659] on button "Save & Continue" at bounding box center [997, 661] width 147 height 29
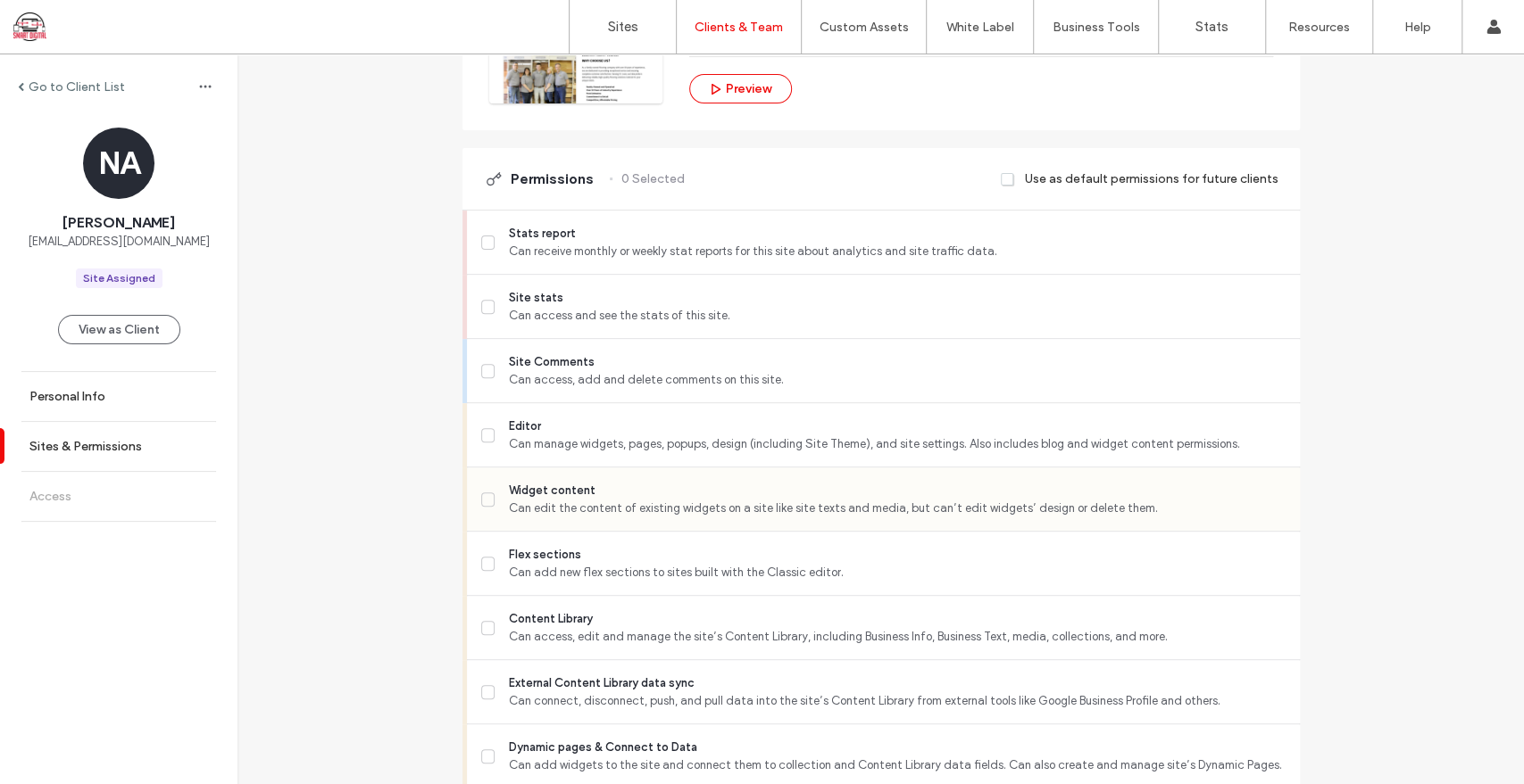
scroll to position [396, 0]
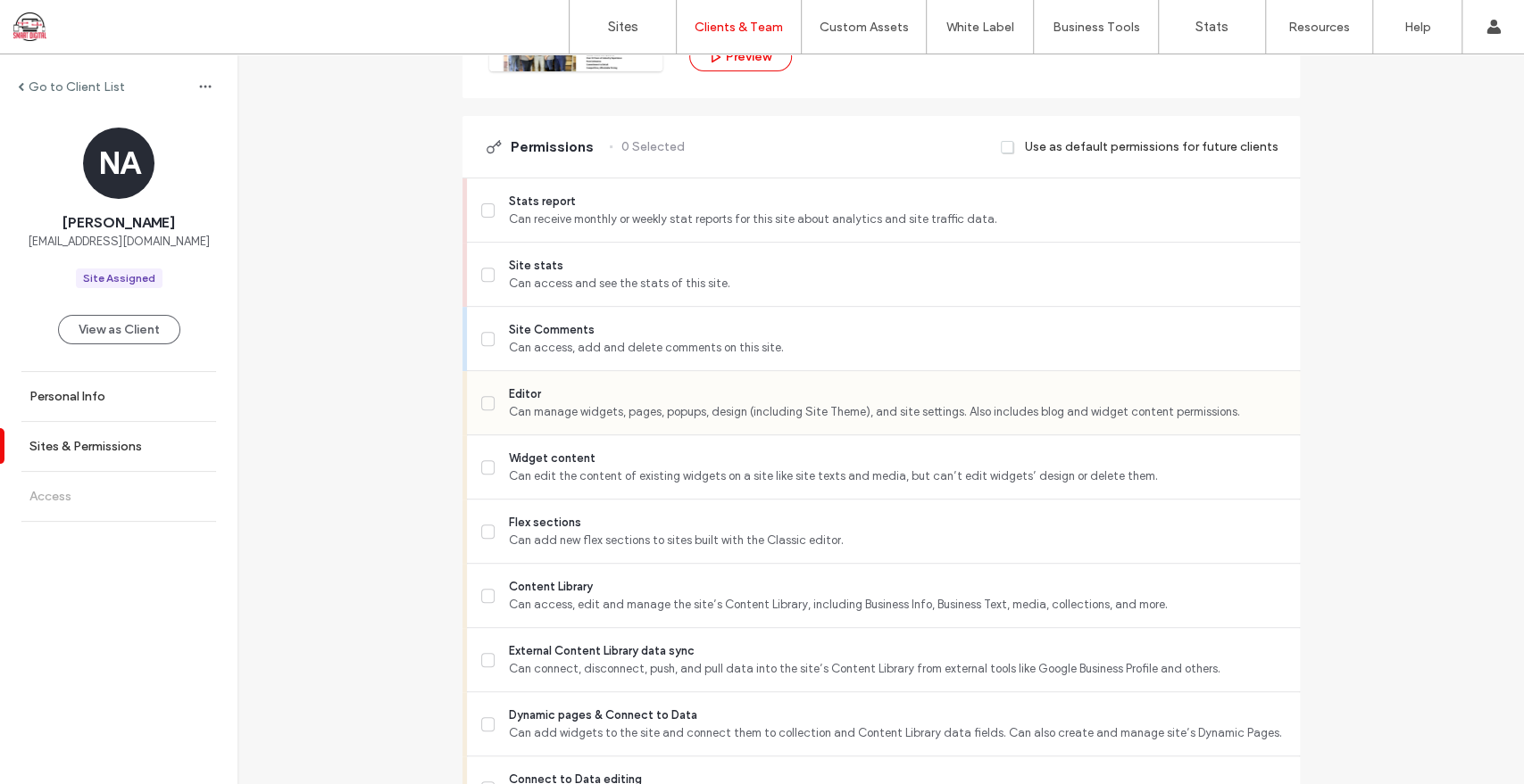
click at [509, 398] on span "Editor" at bounding box center [897, 393] width 776 height 18
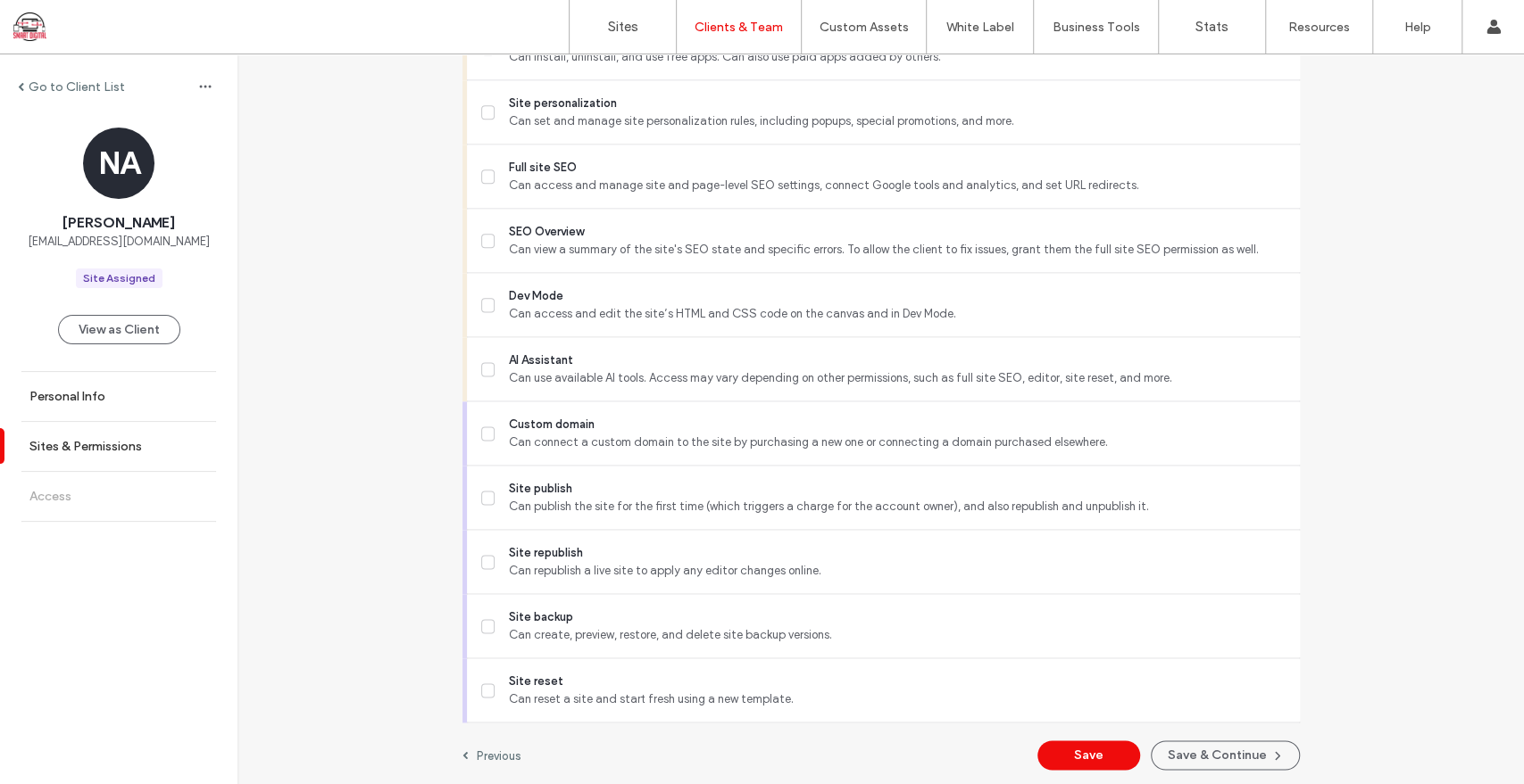
scroll to position [1460, 0]
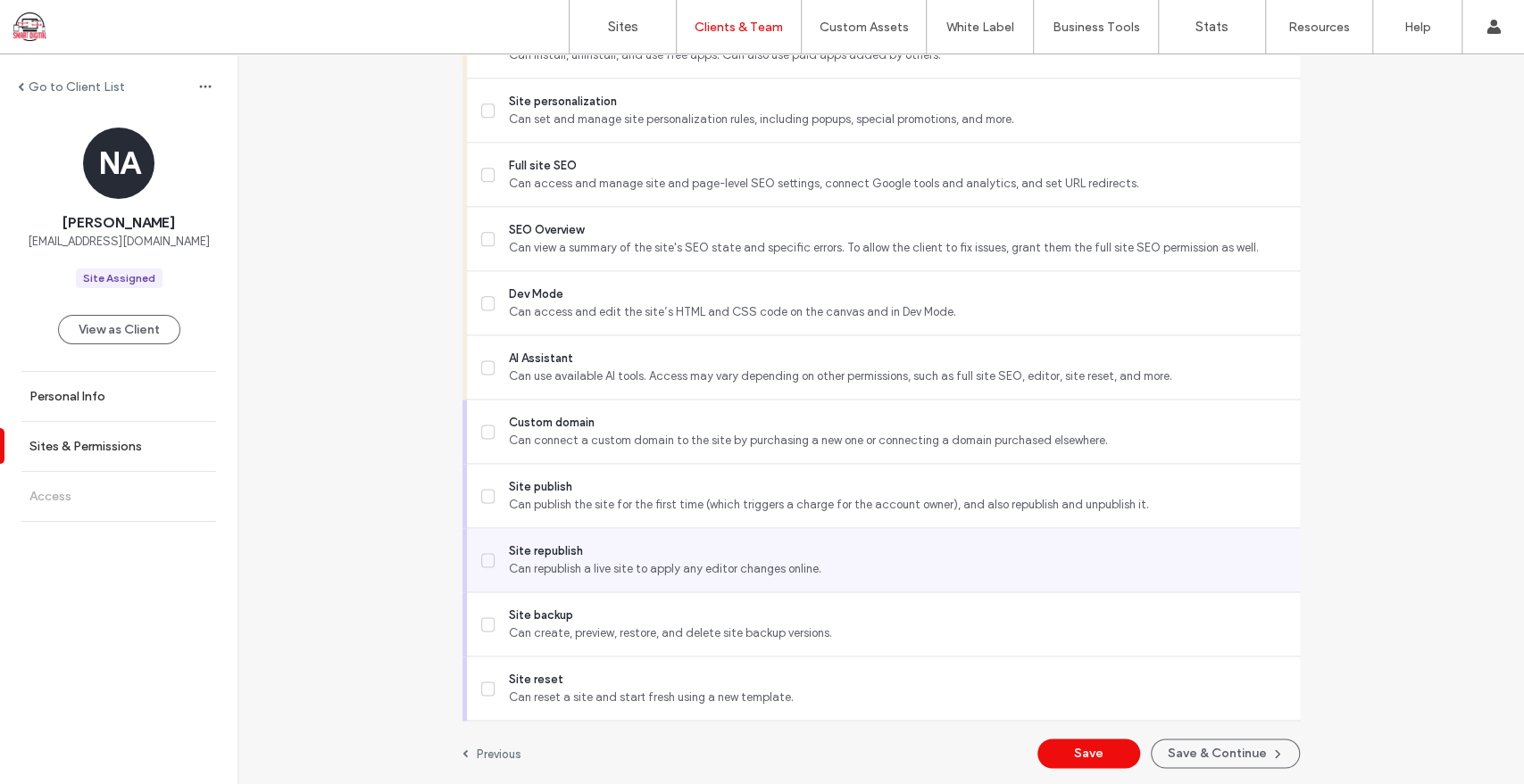
click at [486, 555] on span at bounding box center [488, 560] width 14 height 14
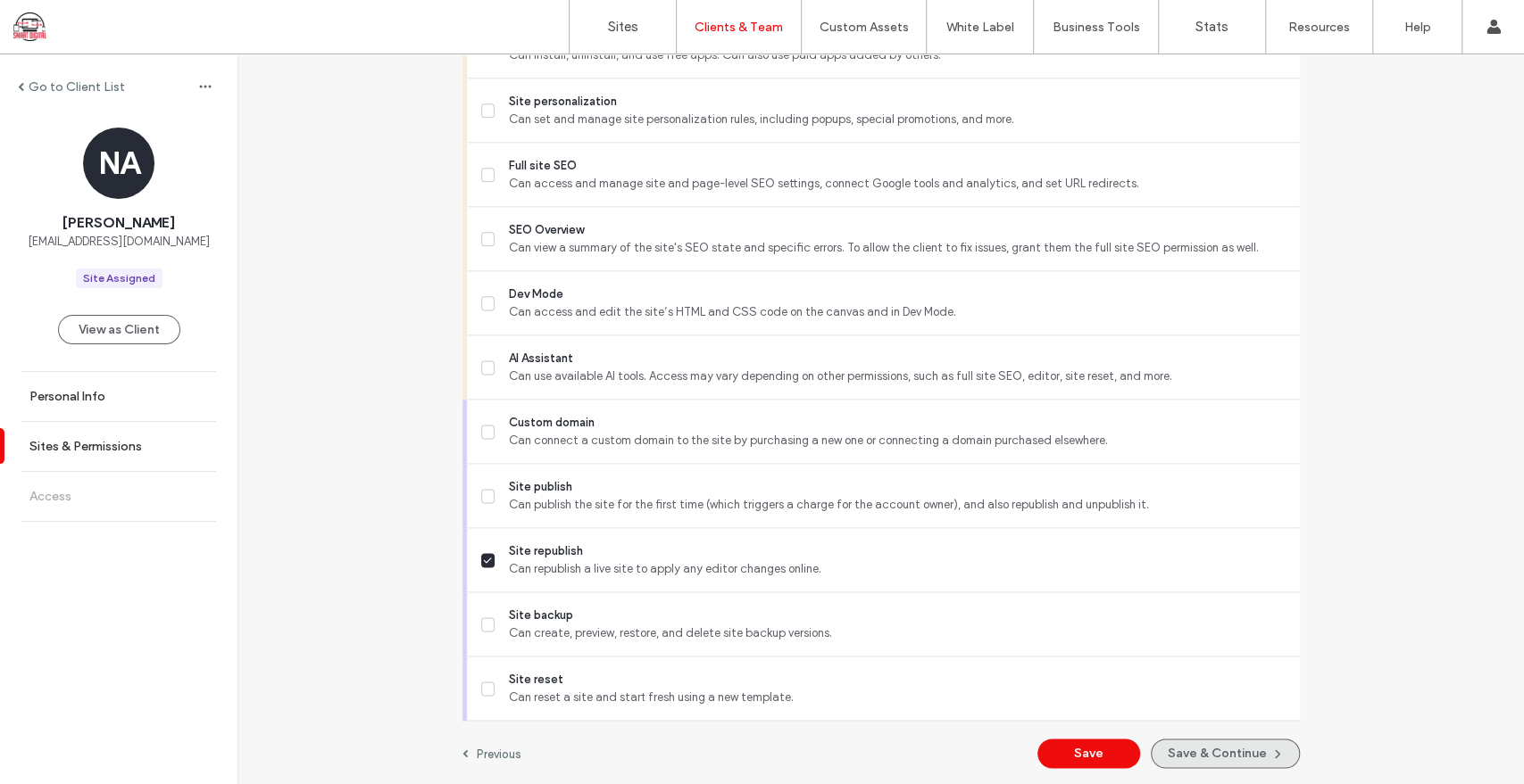
click at [1192, 742] on button "Save & Continue" at bounding box center [1225, 753] width 149 height 30
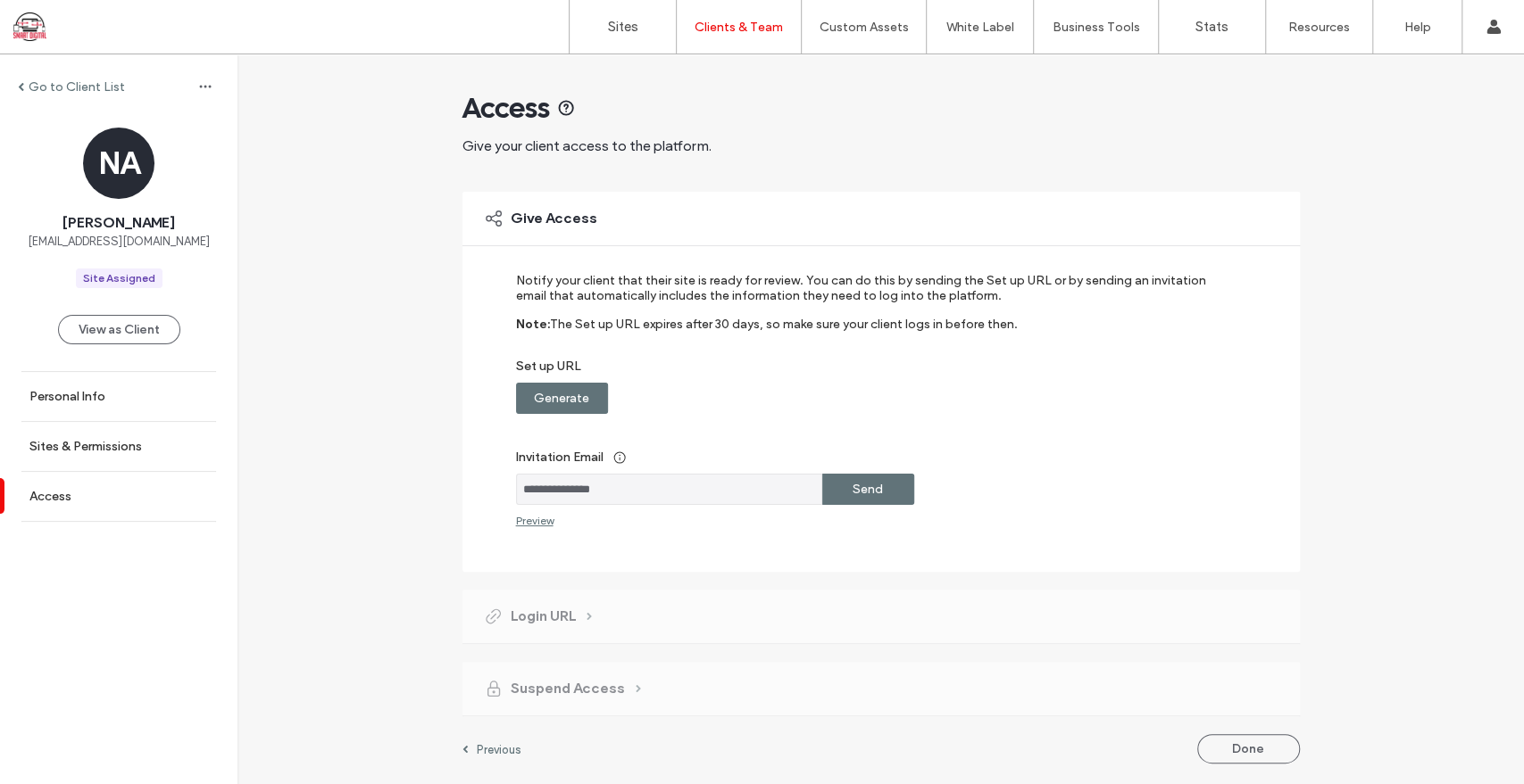
click at [568, 395] on label "Generate" at bounding box center [562, 399] width 56 height 33
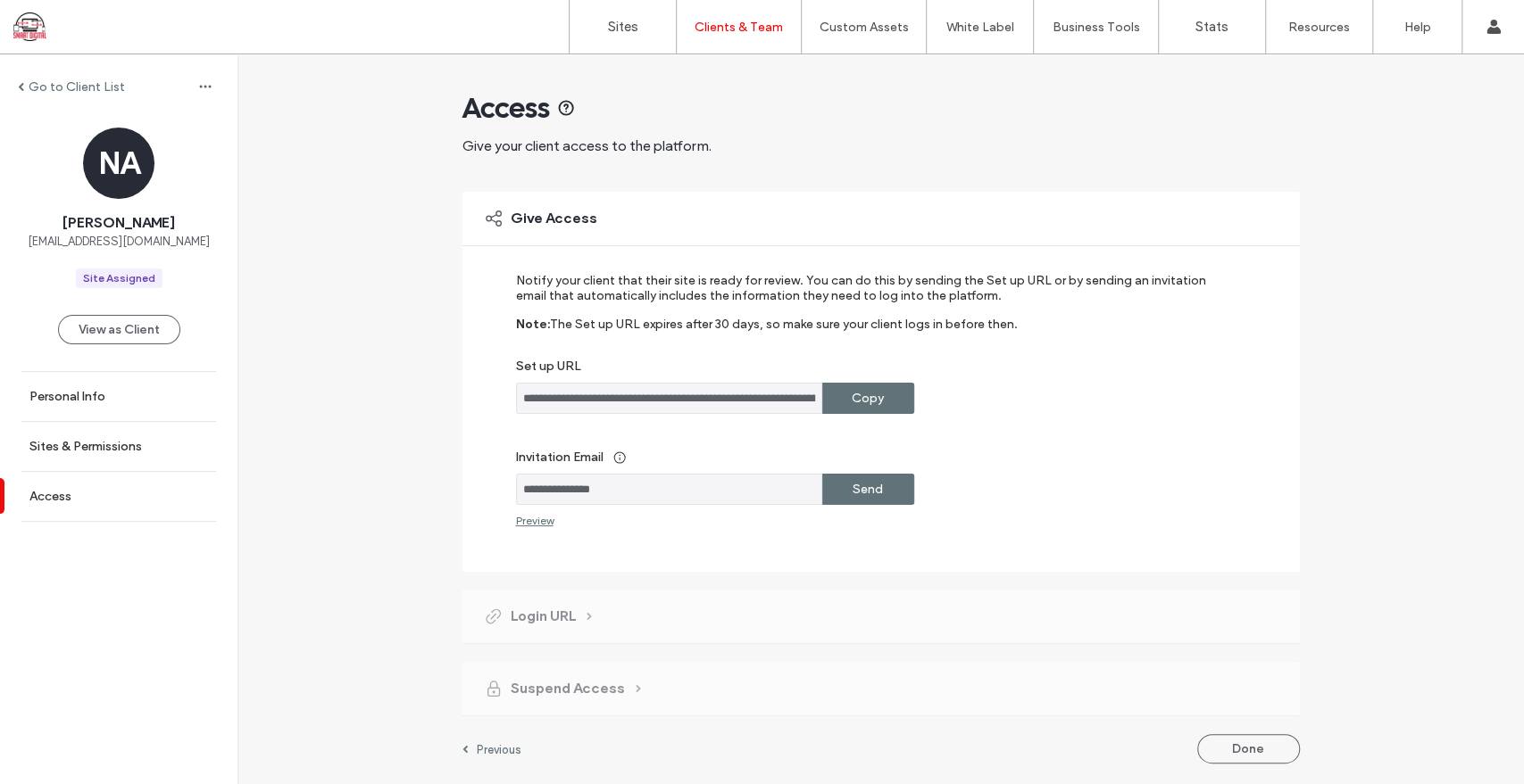
click at [858, 494] on label "Send" at bounding box center [868, 490] width 31 height 33
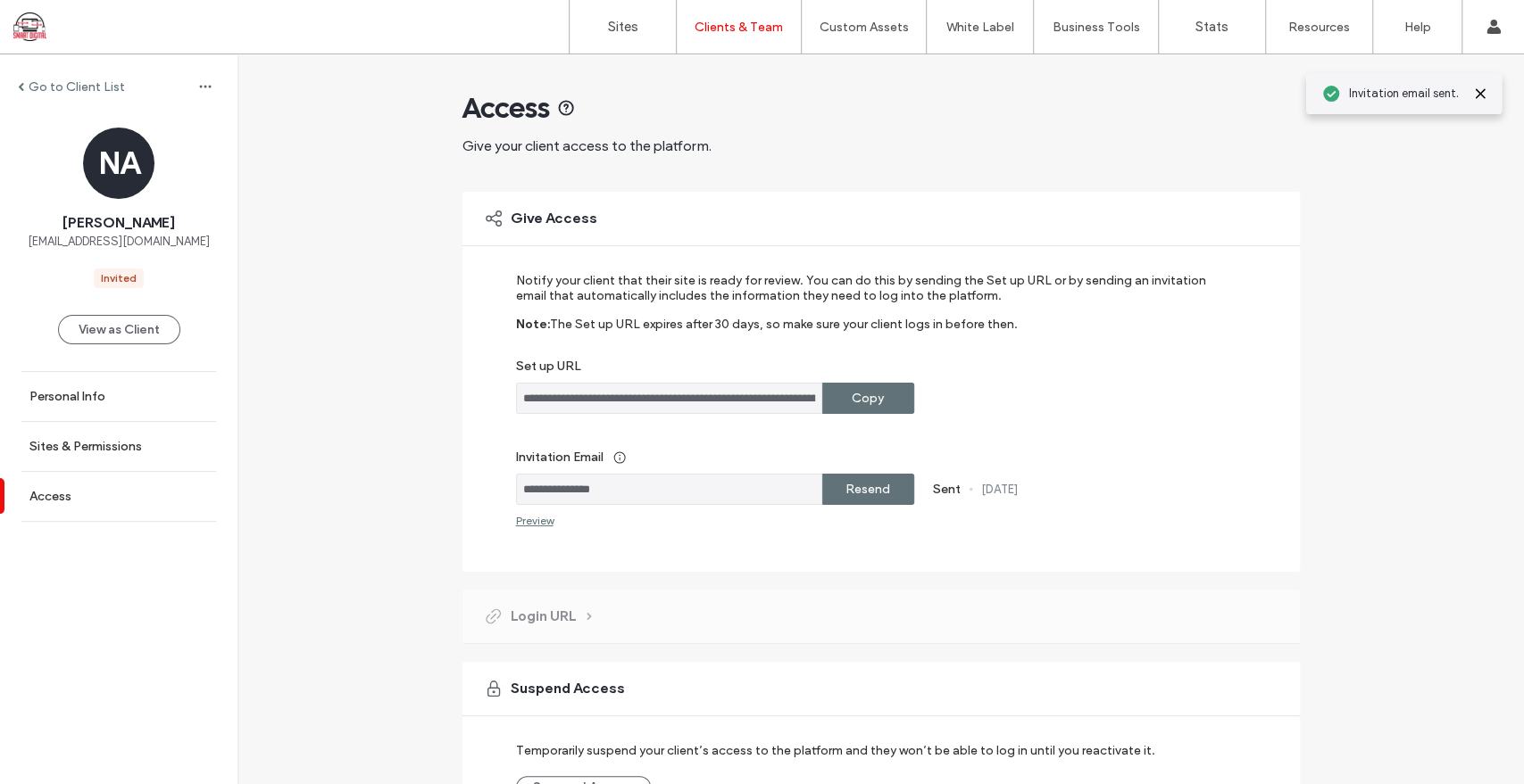
click at [542, 519] on div "Preview" at bounding box center [534, 520] width 37 height 13
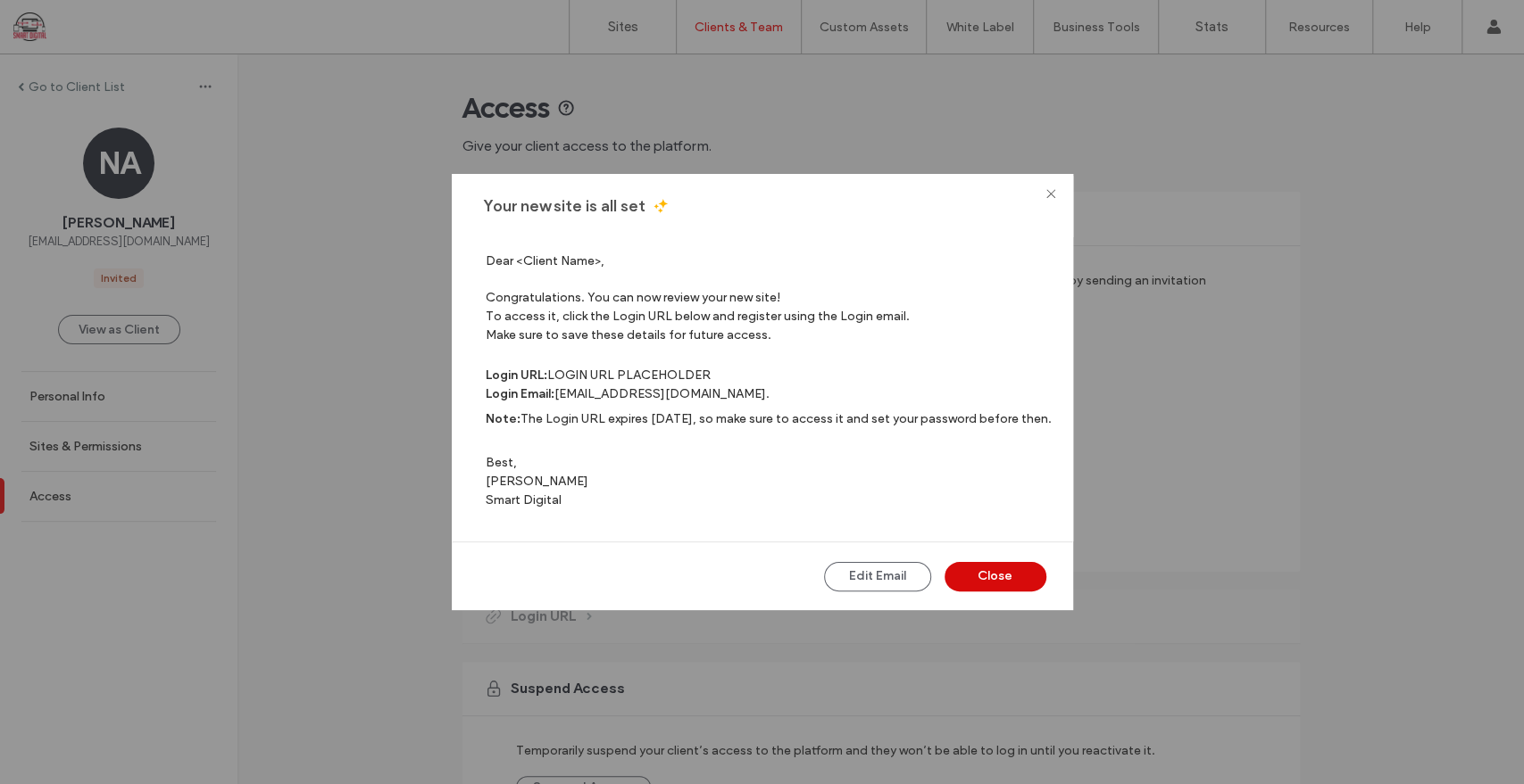
click at [1009, 574] on button "Close" at bounding box center [995, 577] width 102 height 30
